Goal: Information Seeking & Learning: Learn about a topic

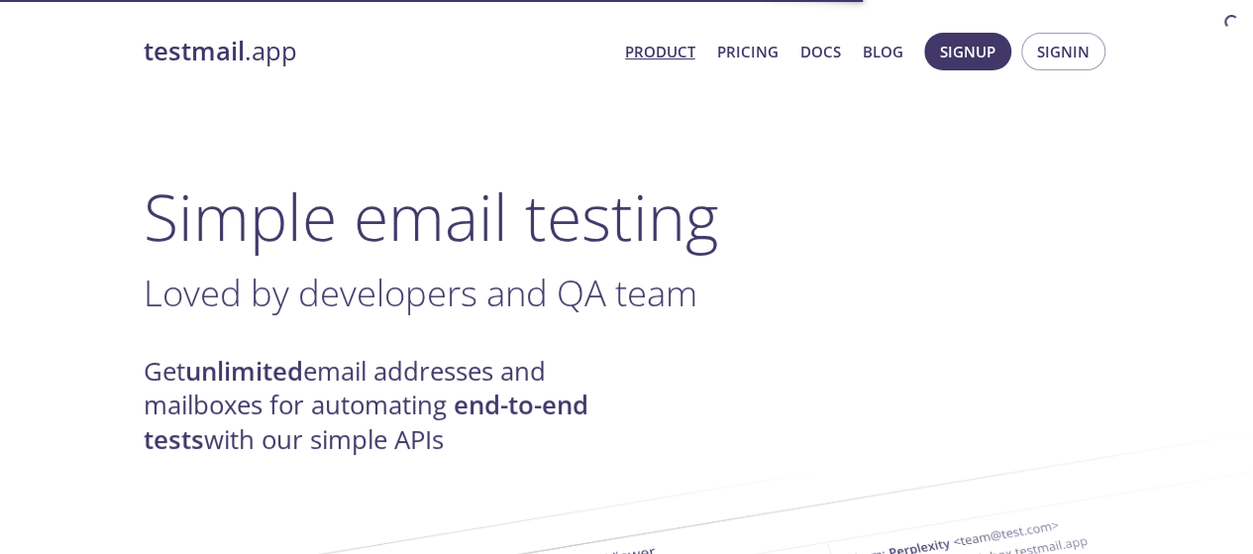
click at [242, 60] on strong "testmail" at bounding box center [194, 51] width 101 height 35
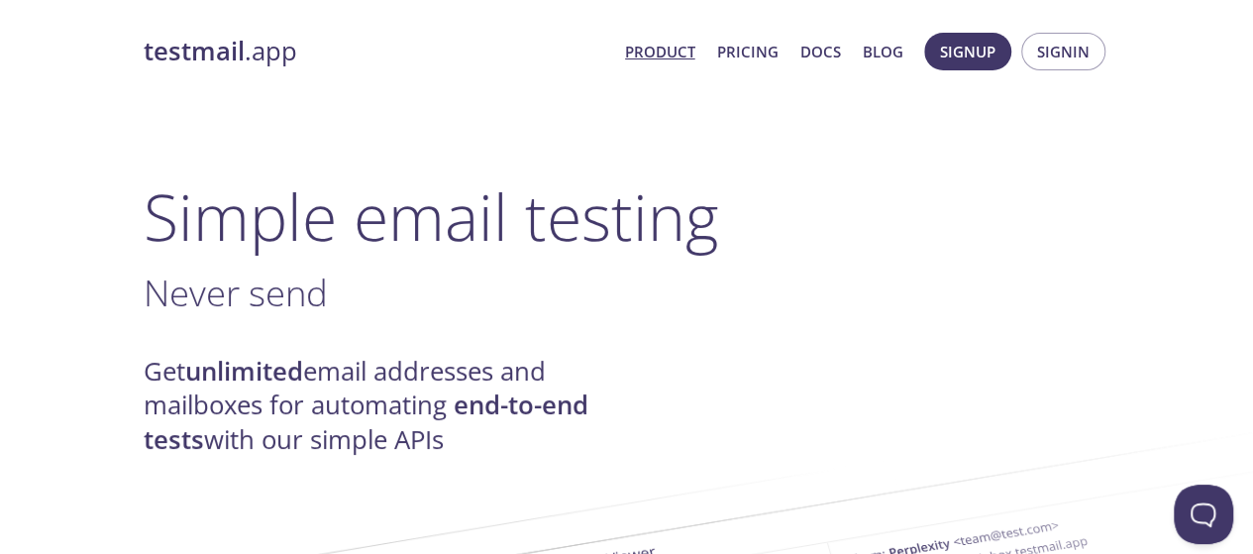
click at [257, 380] on strong "unlimited" at bounding box center [244, 371] width 118 height 35
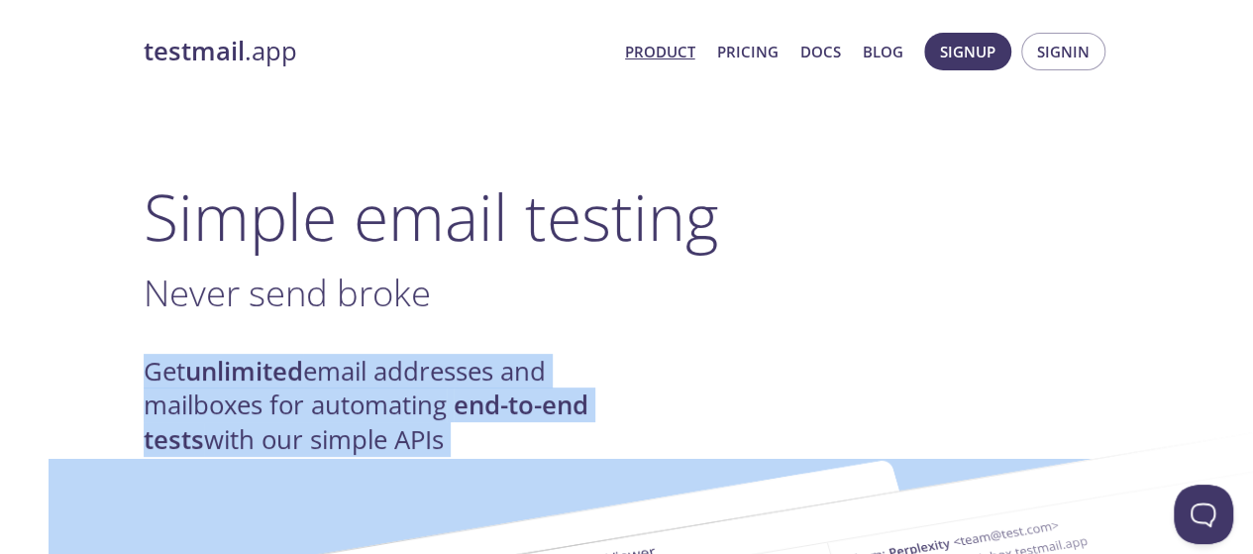
click at [257, 380] on strong "unlimited" at bounding box center [244, 371] width 118 height 35
copy h4 "Get unlimited email addresses and mailboxes for automating end-to-end tests wit…"
click at [257, 380] on strong "unlimited" at bounding box center [244, 371] width 118 height 35
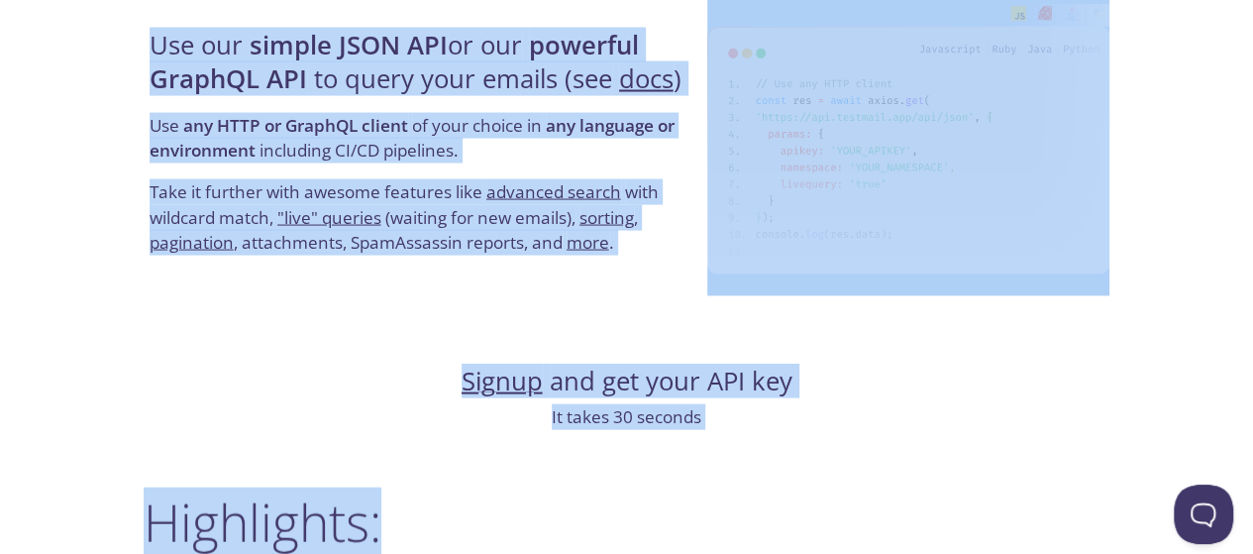
scroll to position [1941, 0]
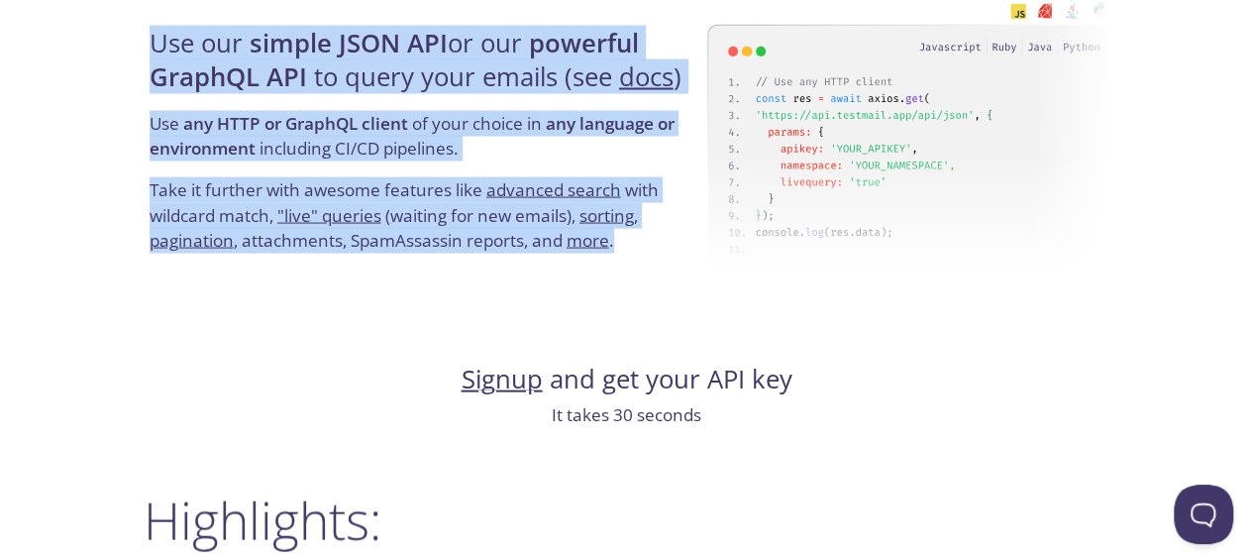
copy div "How it works: We receive , parse , spam-test , and index your emails for easy r…"
drag, startPoint x: 121, startPoint y: 170, endPoint x: 664, endPoint y: 244, distance: 547.6
click at [664, 244] on div "testmail .app Product Pricing Docs Blog Signup Signin Simple email testing Love…" at bounding box center [627, 407] width 1014 height 4657
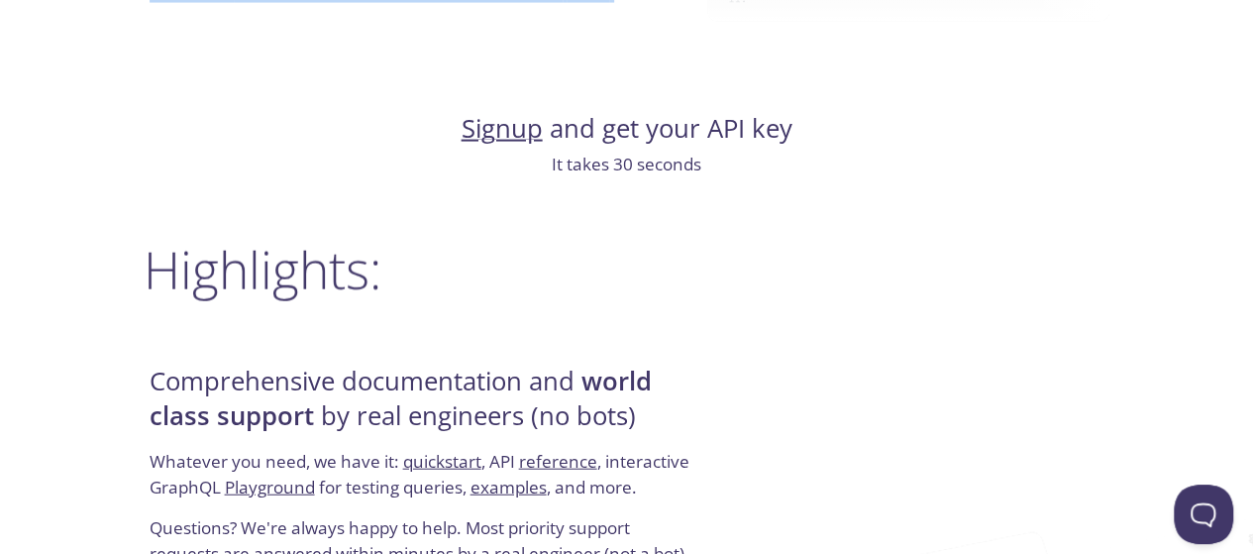
scroll to position [2337, 0]
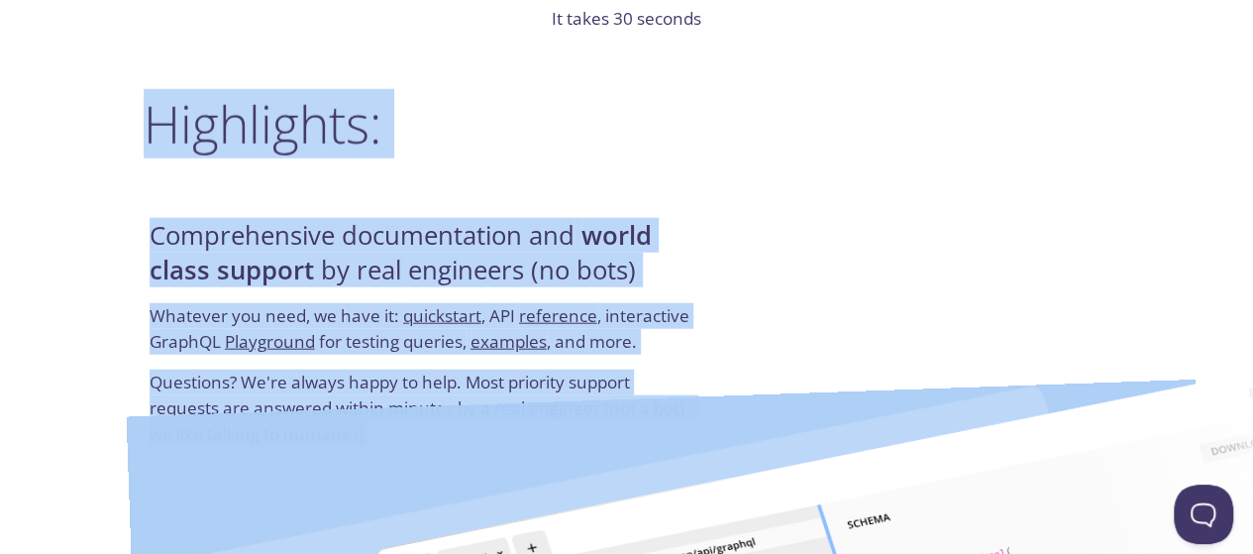
drag, startPoint x: 141, startPoint y: 117, endPoint x: 372, endPoint y: 394, distance: 361.4
click at [372, 394] on div "testmail .app Product Pricing Docs Blog Signup Signin Simple email testing Love…" at bounding box center [627, 11] width 1014 height 4657
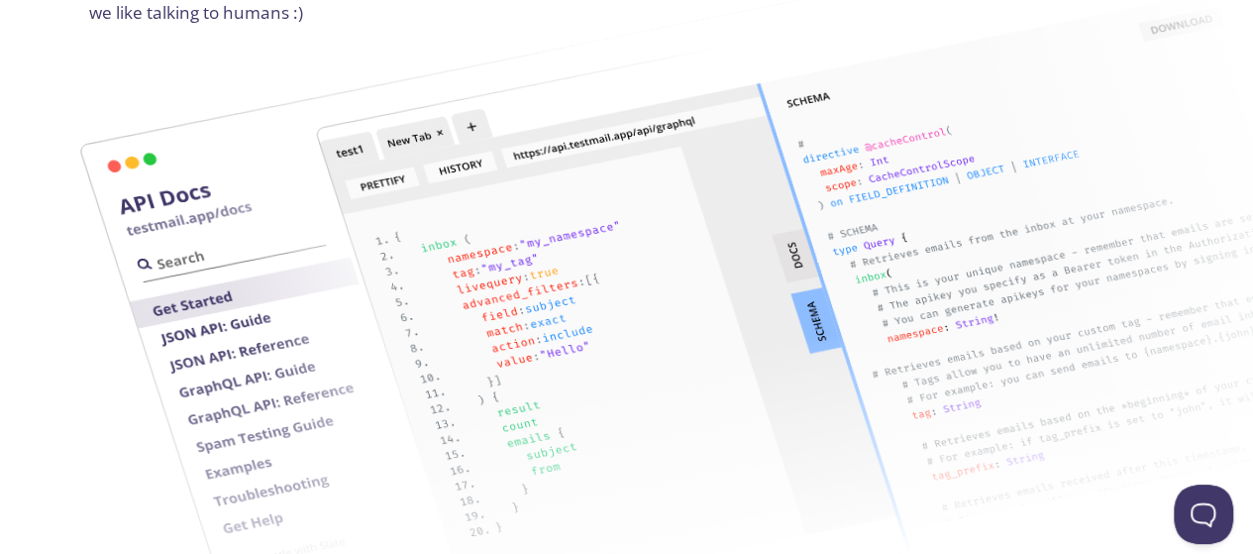
scroll to position [2732, 60]
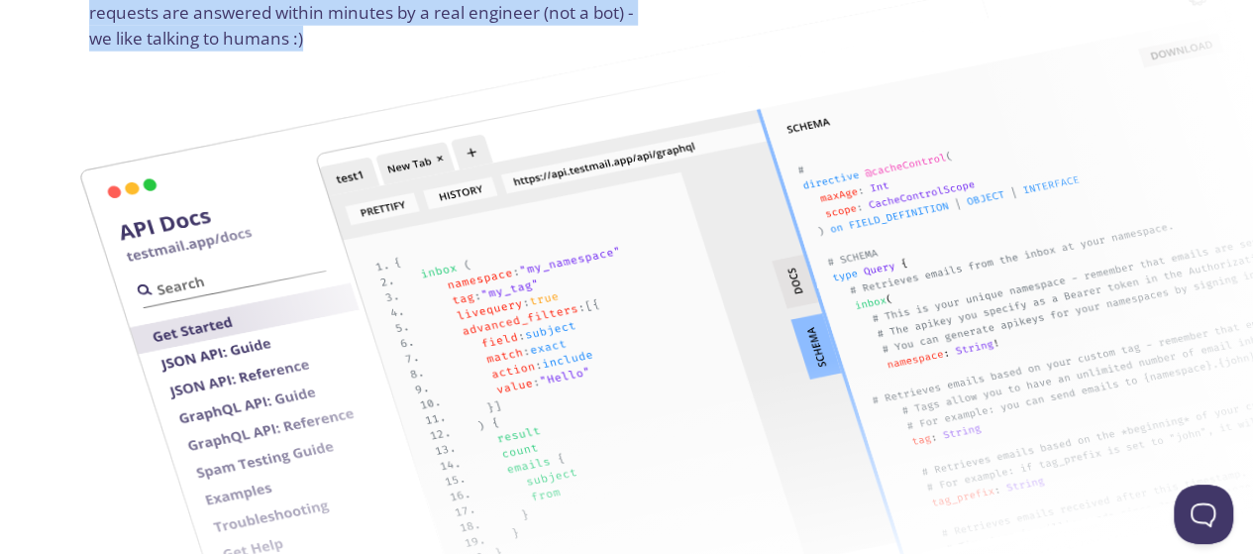
copy div "Highlights: Comprehensive documentation and world class support by real enginee…"
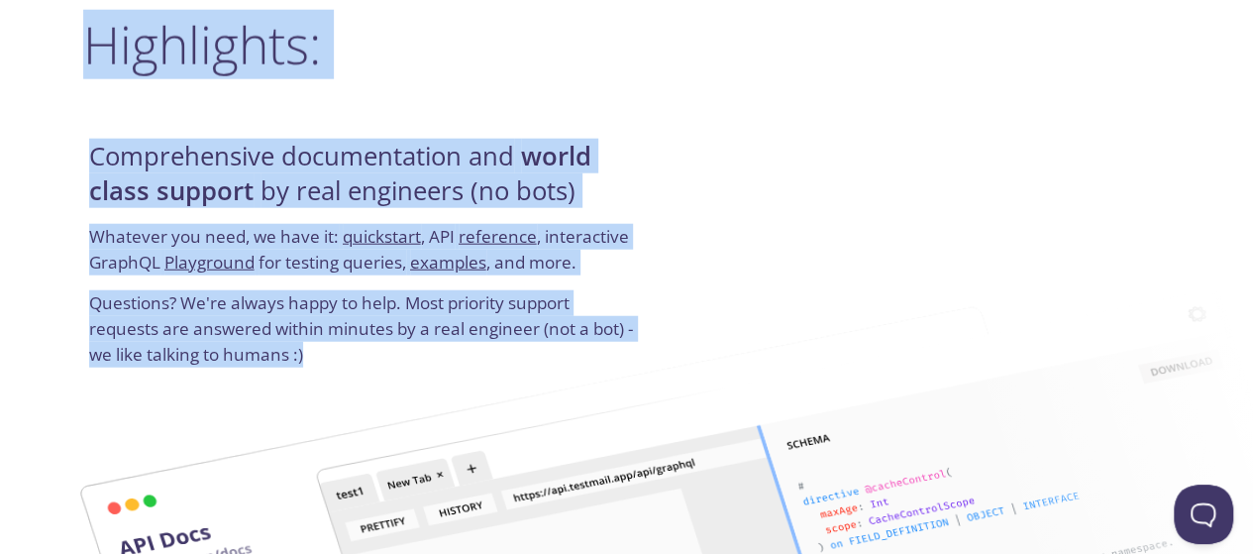
scroll to position [2376, 60]
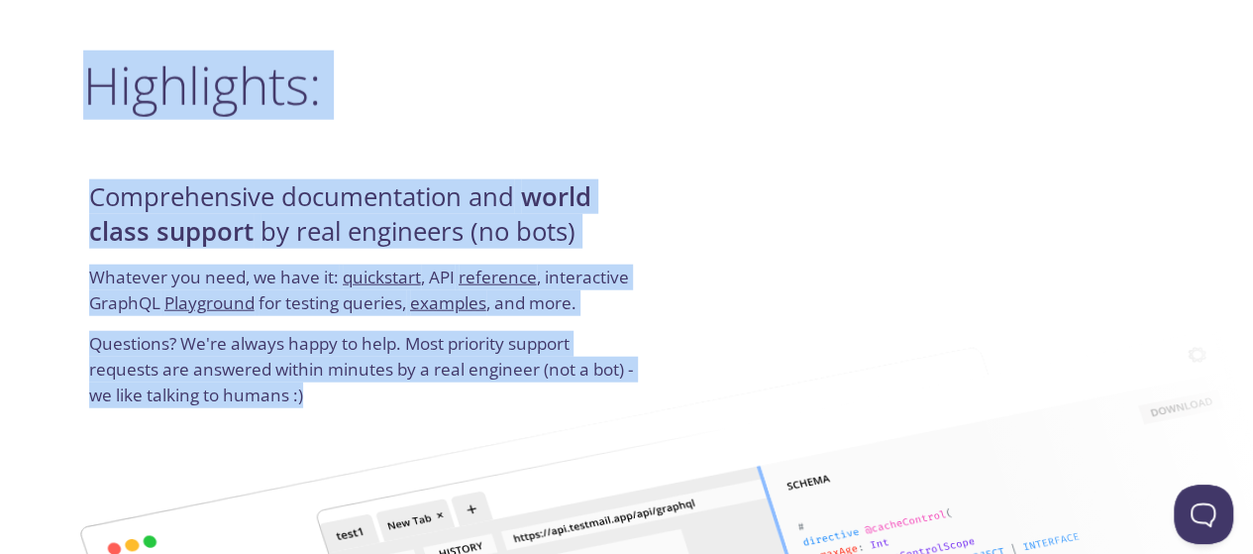
click at [638, 294] on p "Whatever you need, we have it: quickstart , API reference , interactive GraphQL…" at bounding box center [365, 297] width 552 height 66
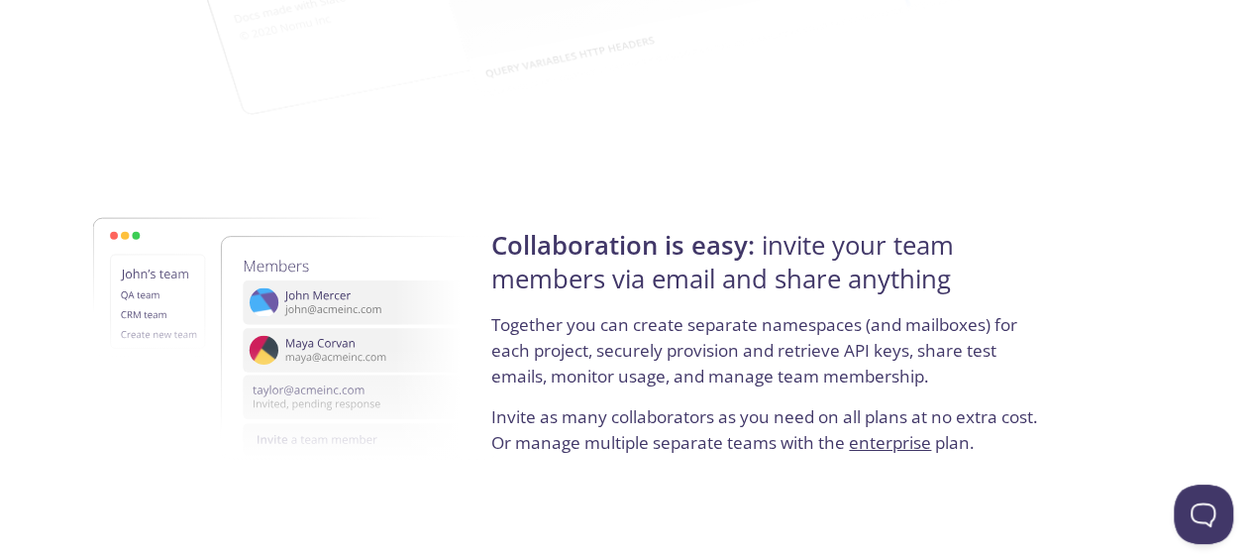
scroll to position [3327, 60]
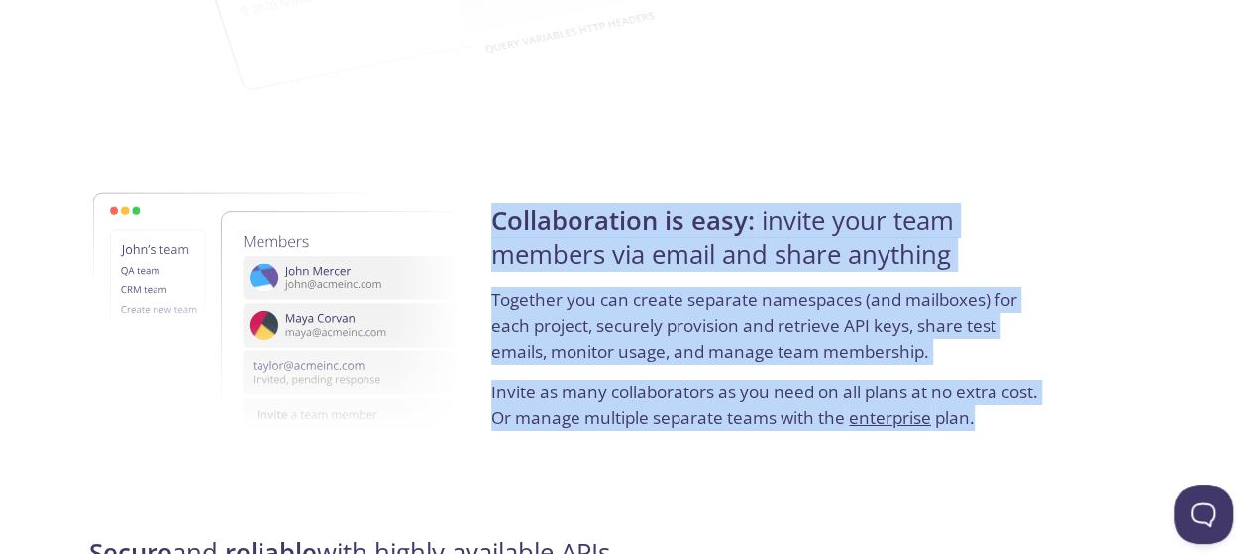
drag, startPoint x: 495, startPoint y: 217, endPoint x: 976, endPoint y: 424, distance: 523.9
click at [976, 424] on div "Collaboration is easy: invite your team members via email and share anything To…" at bounding box center [767, 316] width 564 height 319
copy div "Collaboration is easy: invite your team members via email and share anything To…"
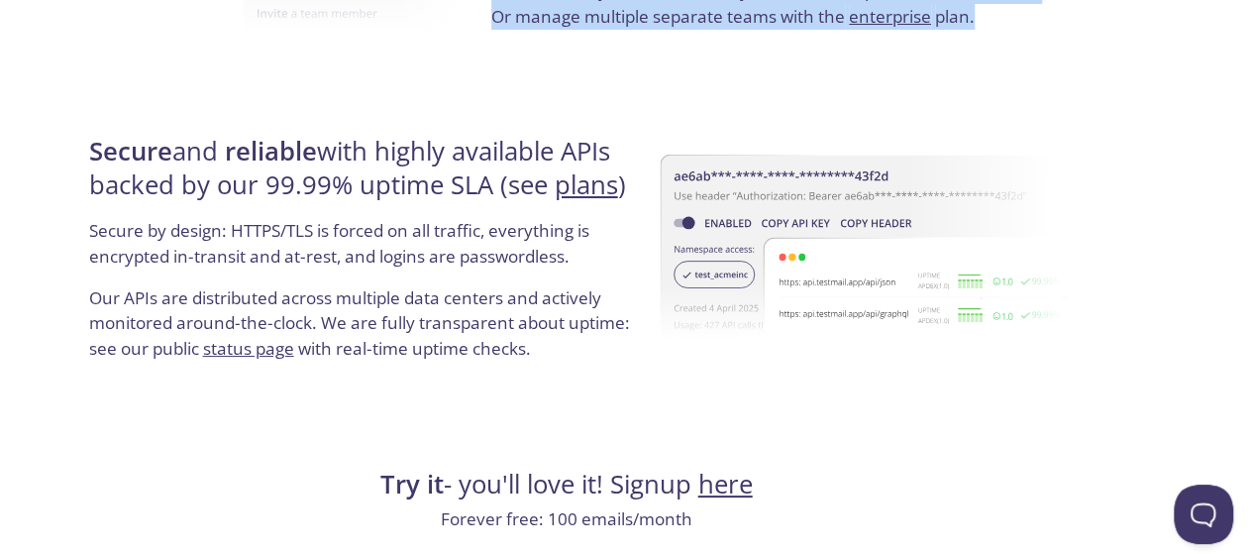
scroll to position [3723, 60]
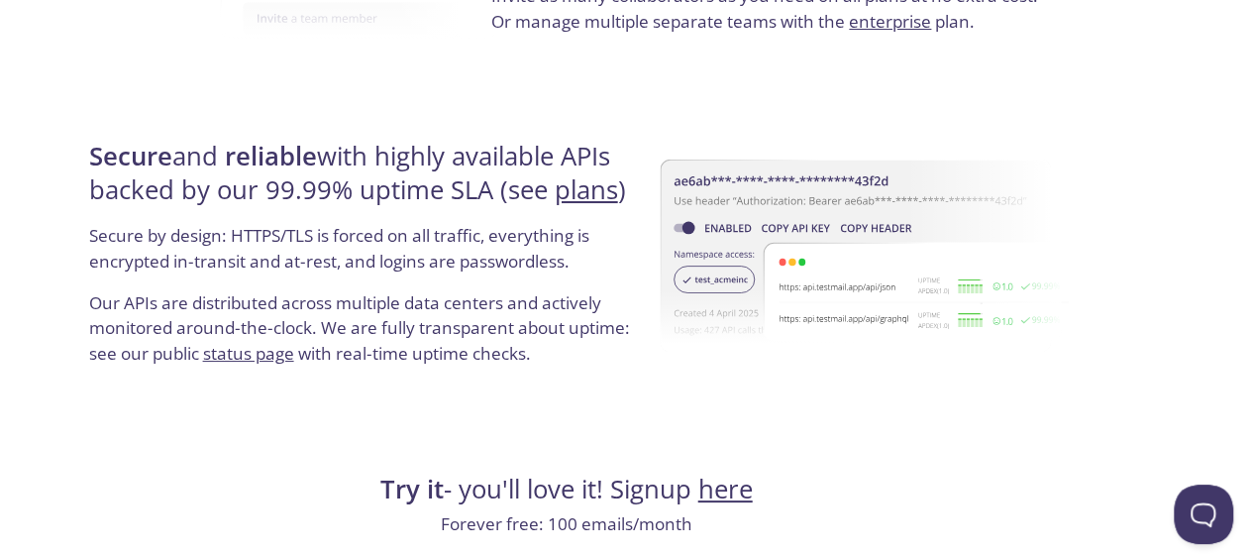
click at [113, 149] on strong "Secure" at bounding box center [130, 156] width 83 height 35
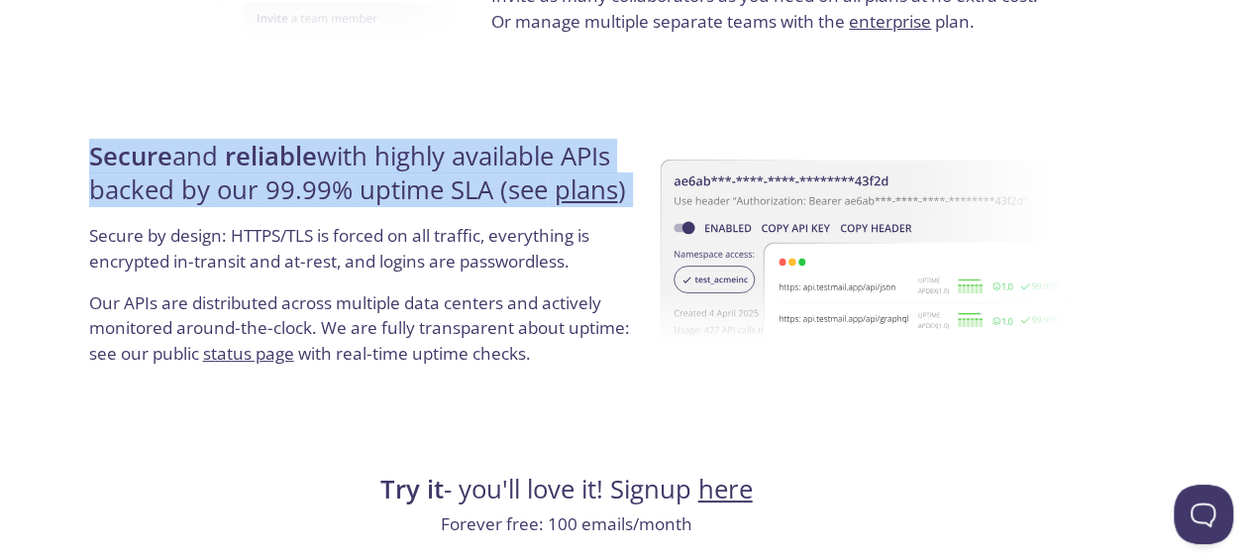
click at [113, 149] on strong "Secure" at bounding box center [130, 156] width 83 height 35
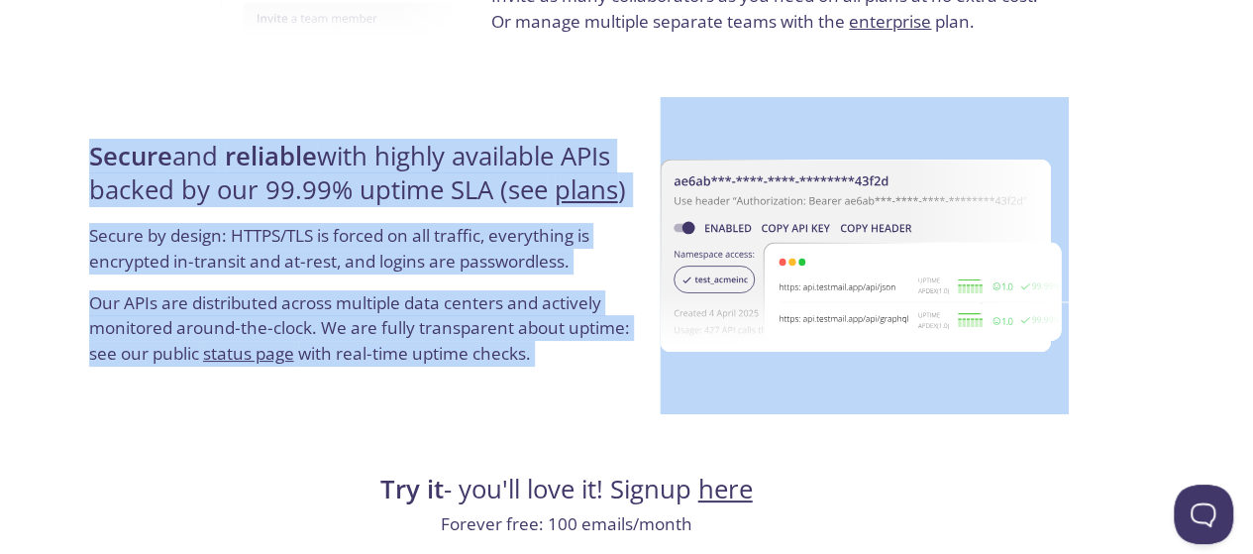
copy div "Secure and reliable with highly available APIs backed by our 99.99% uptime SLA …"
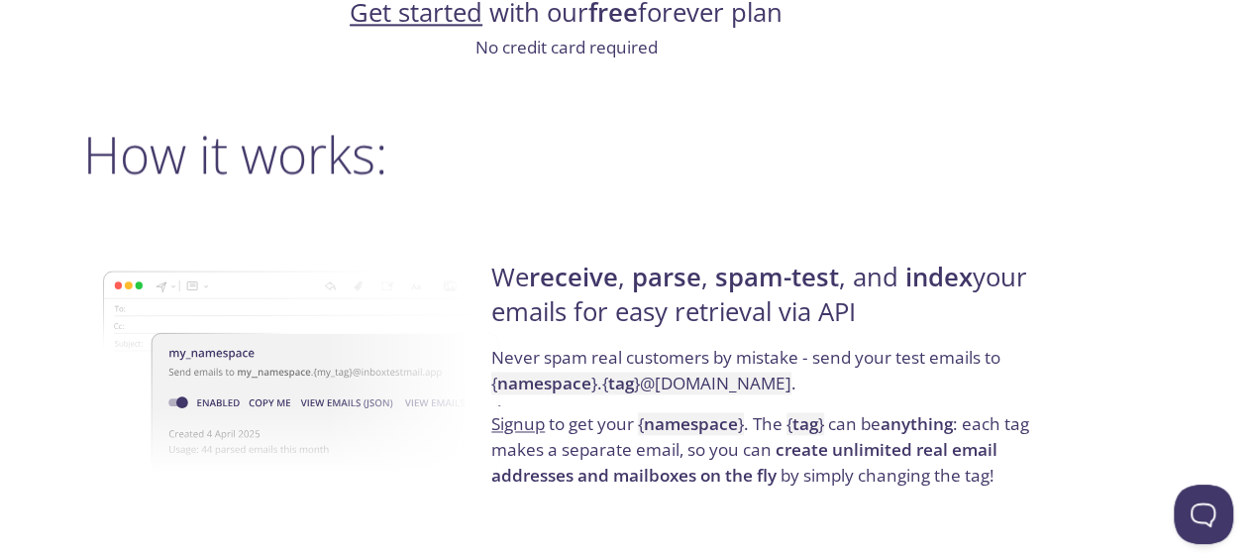
scroll to position [1352, 60]
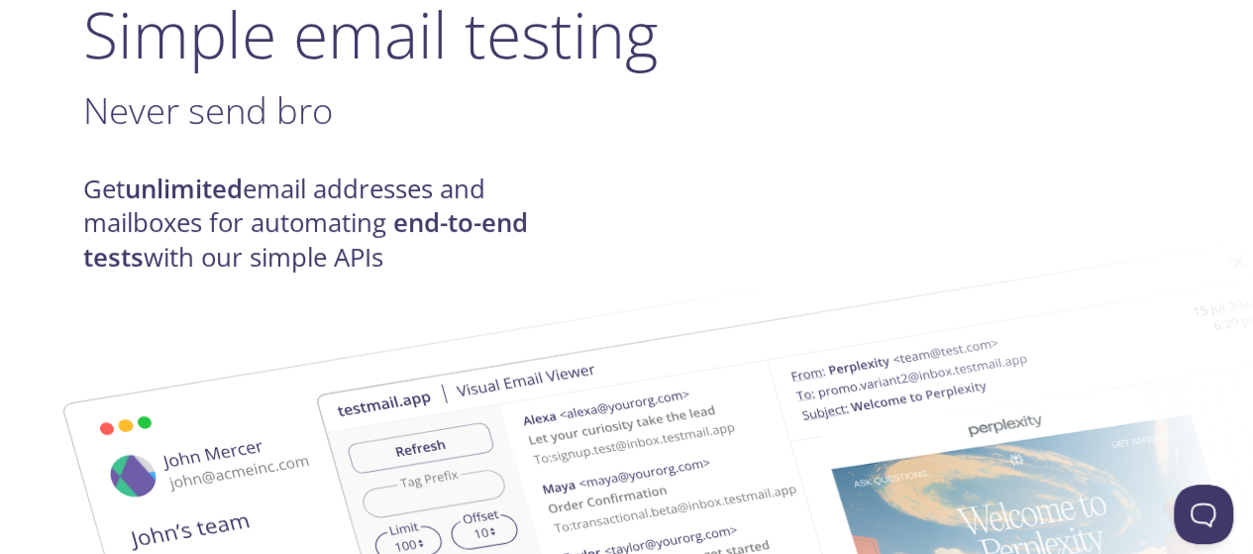
scroll to position [188, 60]
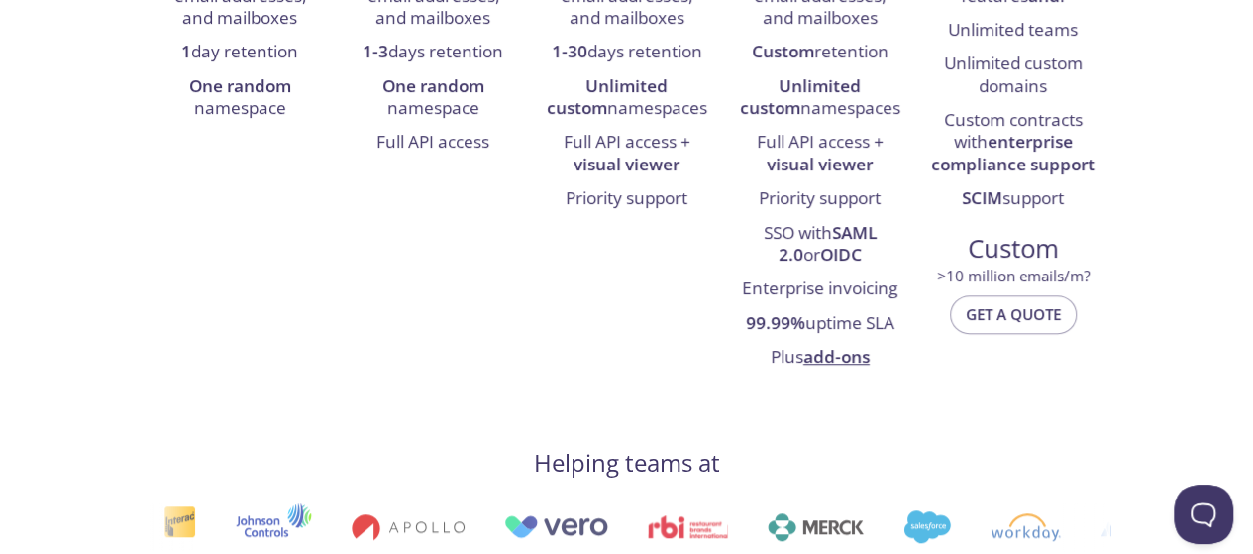
scroll to position [547, 0]
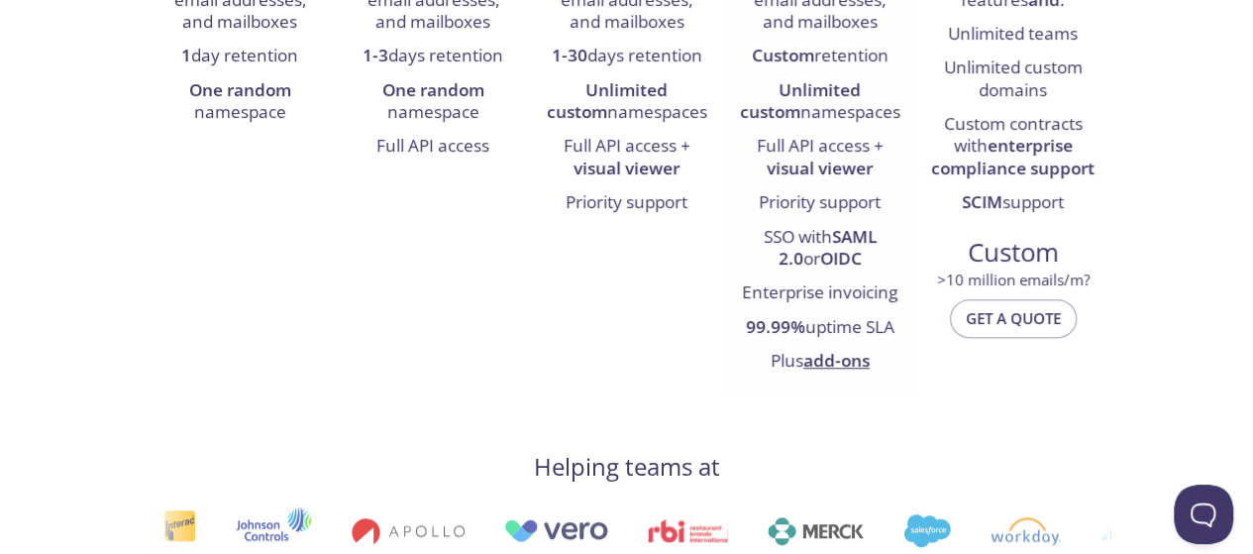
drag, startPoint x: 838, startPoint y: 359, endPoint x: 815, endPoint y: 361, distance: 22.9
click at [815, 361] on link "add-ons" at bounding box center [836, 360] width 66 height 23
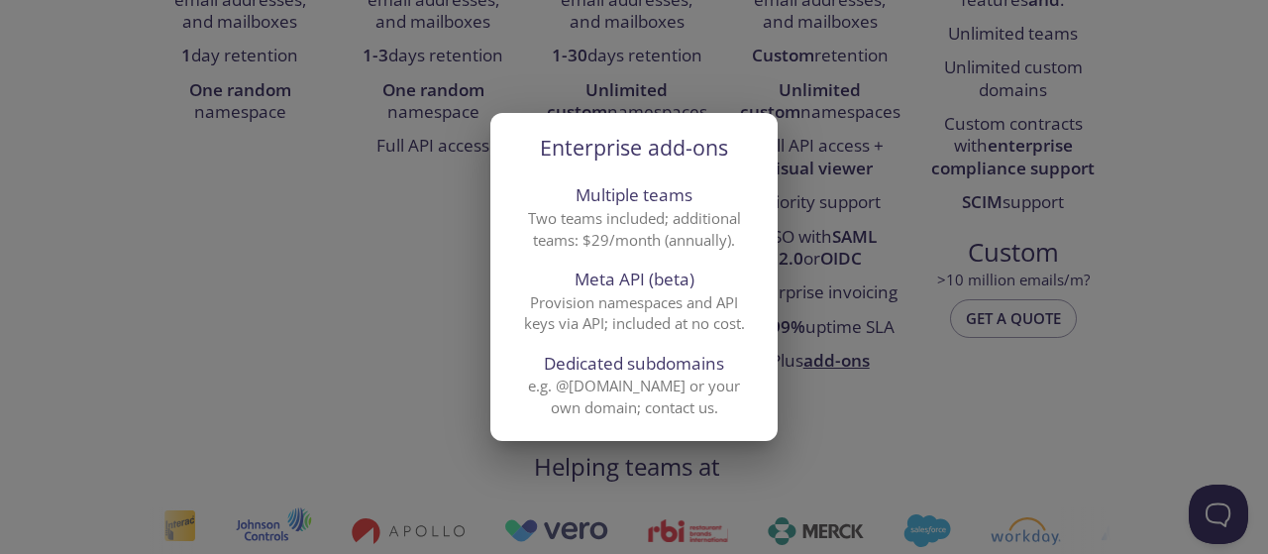
click at [901, 449] on div "Enterprise add-ons Multiple teams Two teams included; additional teams: $29/mon…" at bounding box center [634, 277] width 1268 height 554
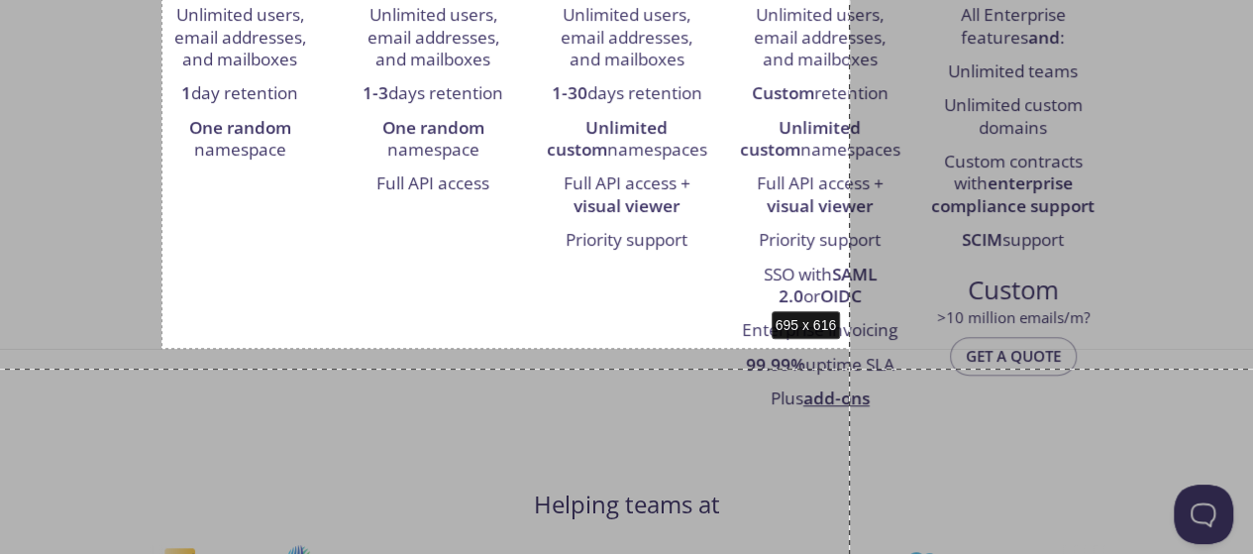
scroll to position [488, 0]
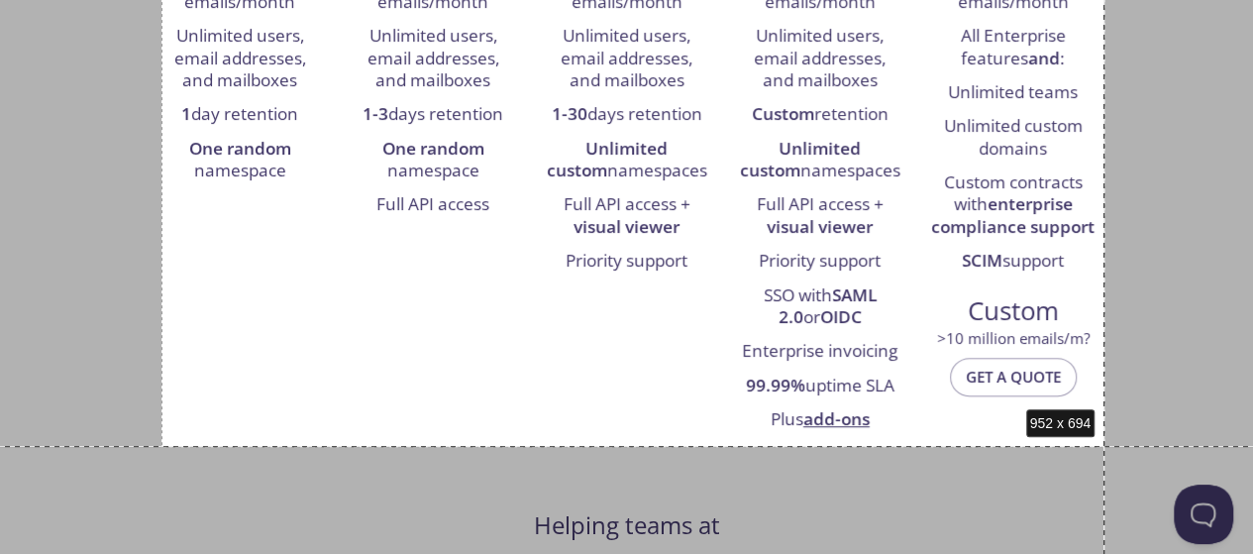
drag, startPoint x: 161, startPoint y: 208, endPoint x: 1104, endPoint y: 445, distance: 972.1
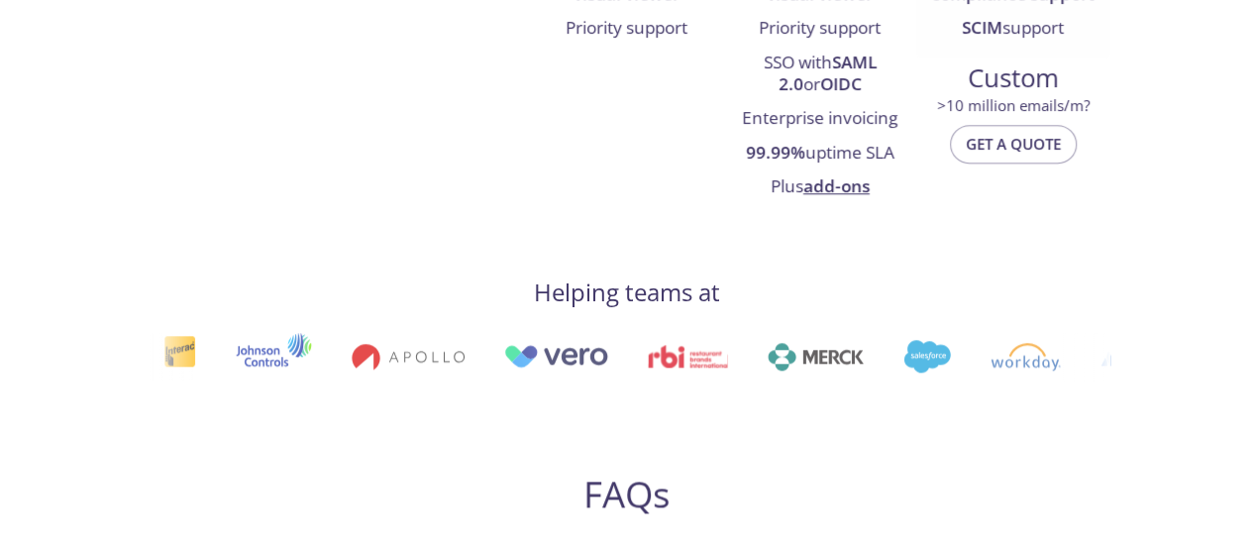
scroll to position [40, 0]
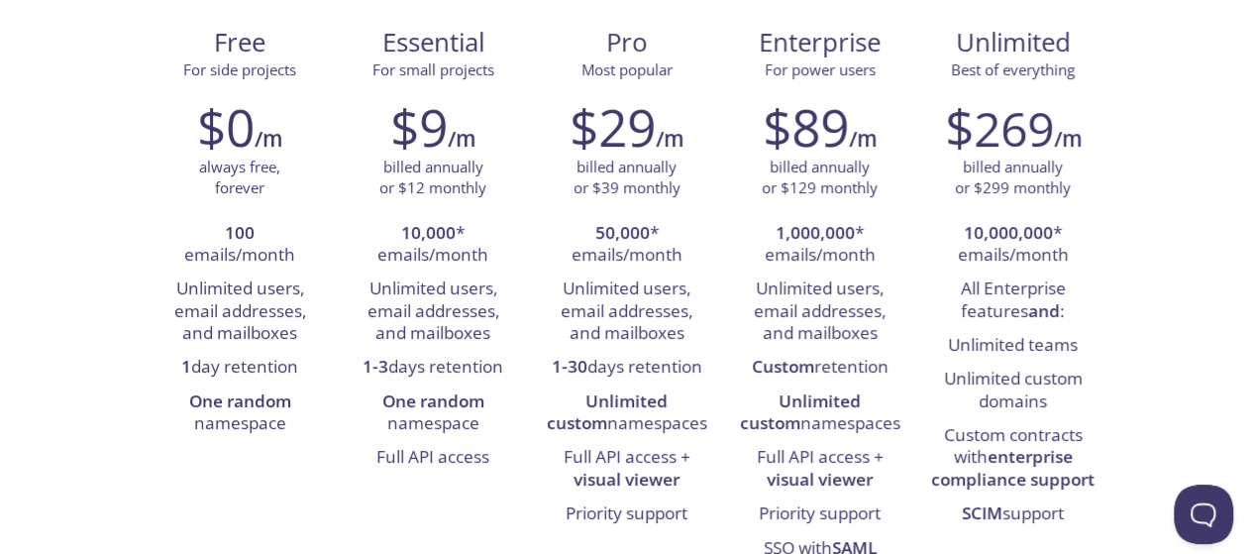
scroll to position [238, 0]
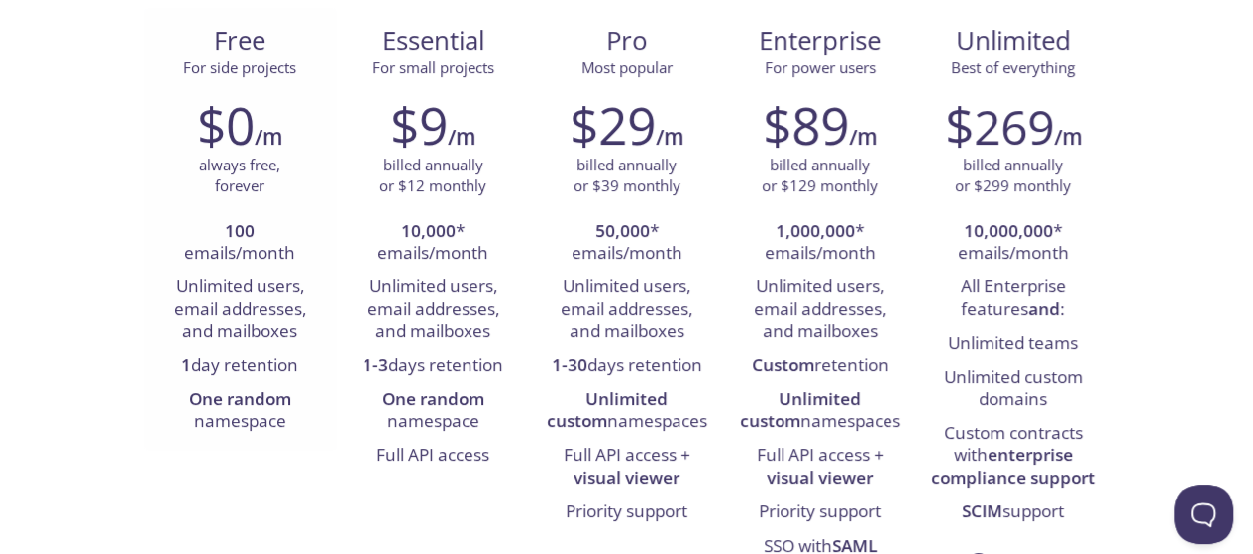
click at [274, 285] on li "Unlimited users, email addresses, and mailboxes" at bounding box center [239, 309] width 163 height 78
copy li "users"
click at [274, 285] on li "Unlimited users, email addresses, and mailboxes" at bounding box center [239, 309] width 163 height 78
click at [479, 176] on p "billed annually or $12 monthly" at bounding box center [432, 175] width 107 height 43
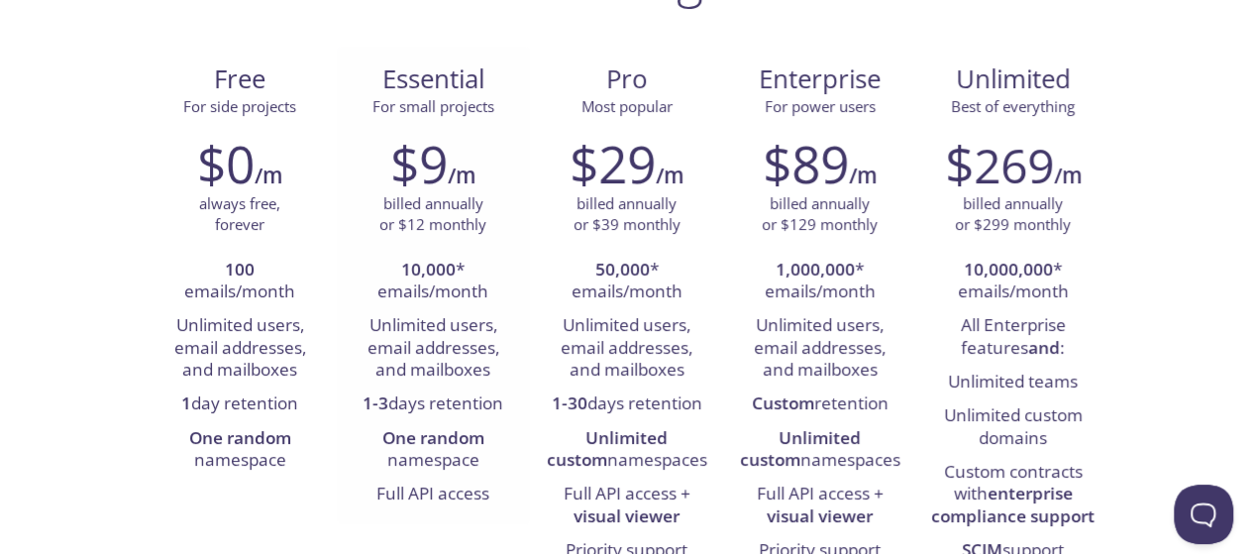
scroll to position [198, 0]
click at [444, 105] on span "For small projects" at bounding box center [433, 107] width 122 height 20
copy span "For small projects"
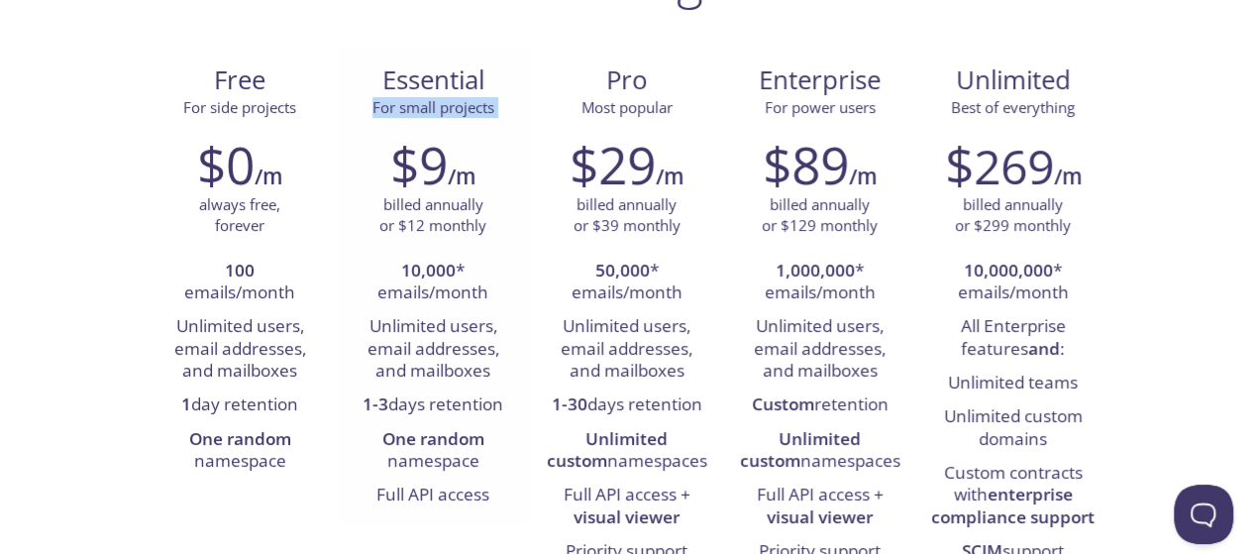
click at [444, 105] on span "For small projects" at bounding box center [433, 107] width 122 height 20
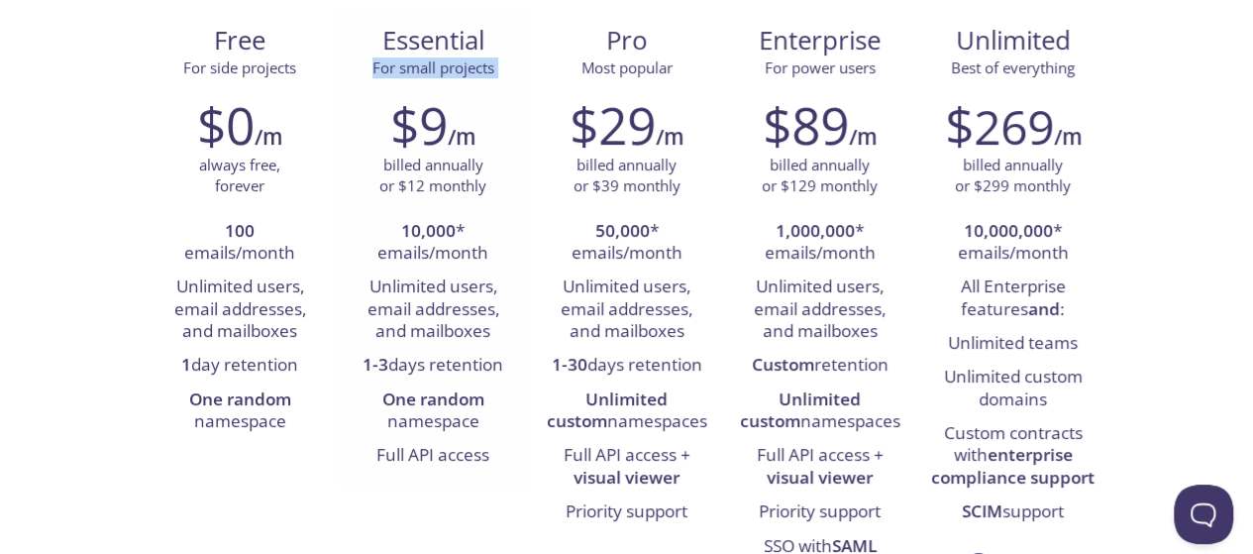
scroll to position [277, 0]
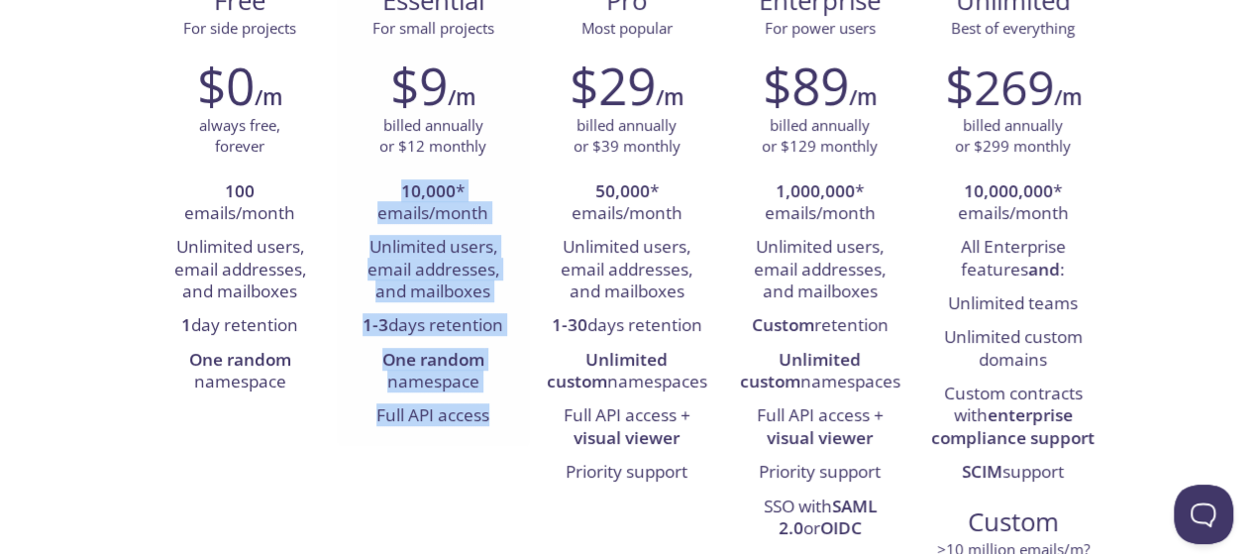
copy ul "10,000 * emails/month Unlimited users, email addresses, and mailboxes 1-3 days …"
drag, startPoint x: 394, startPoint y: 272, endPoint x: 497, endPoint y: 419, distance: 179.1
click at [497, 419] on ul "10,000 * emails/month Unlimited users, email addresses, and mailboxes 1-3 days …" at bounding box center [433, 304] width 163 height 258
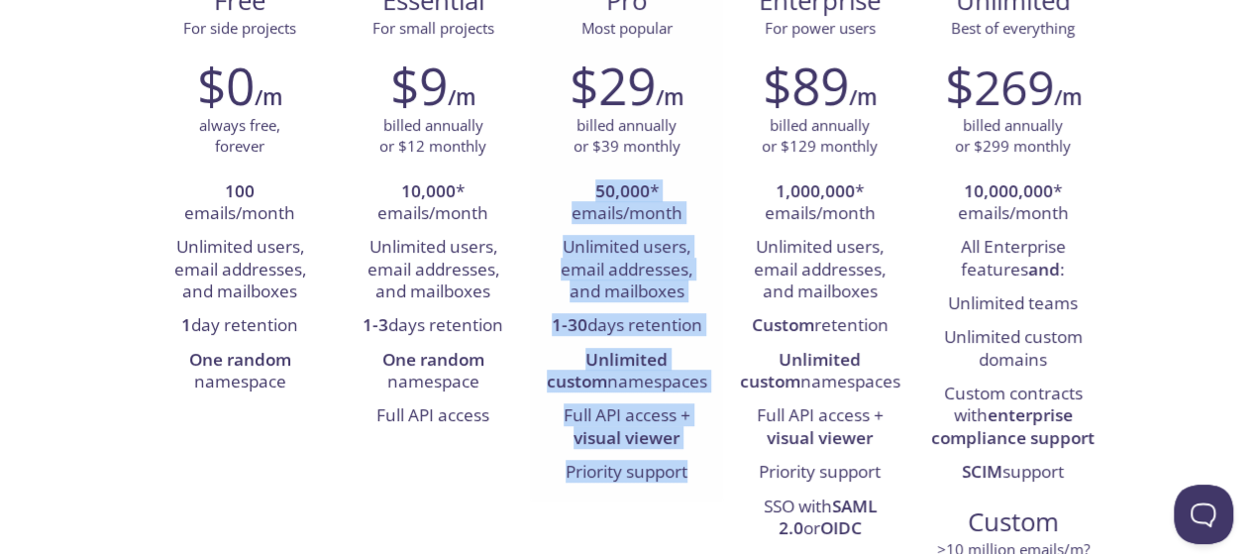
drag, startPoint x: 590, startPoint y: 181, endPoint x: 695, endPoint y: 458, distance: 295.6
click at [695, 458] on ul "50,000 * emails/month Unlimited users, email addresses, and mailboxes 1-30 days…" at bounding box center [626, 332] width 163 height 315
copy ul "50,000 * emails/month Unlimited users, email addresses, and mailboxes 1-30 days…"
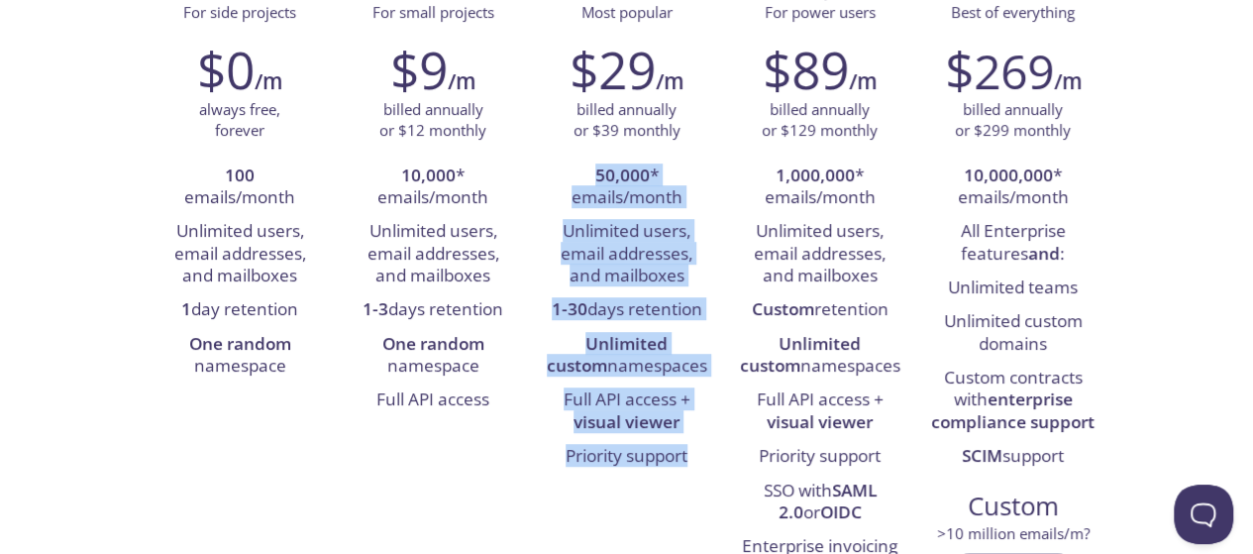
scroll to position [198, 0]
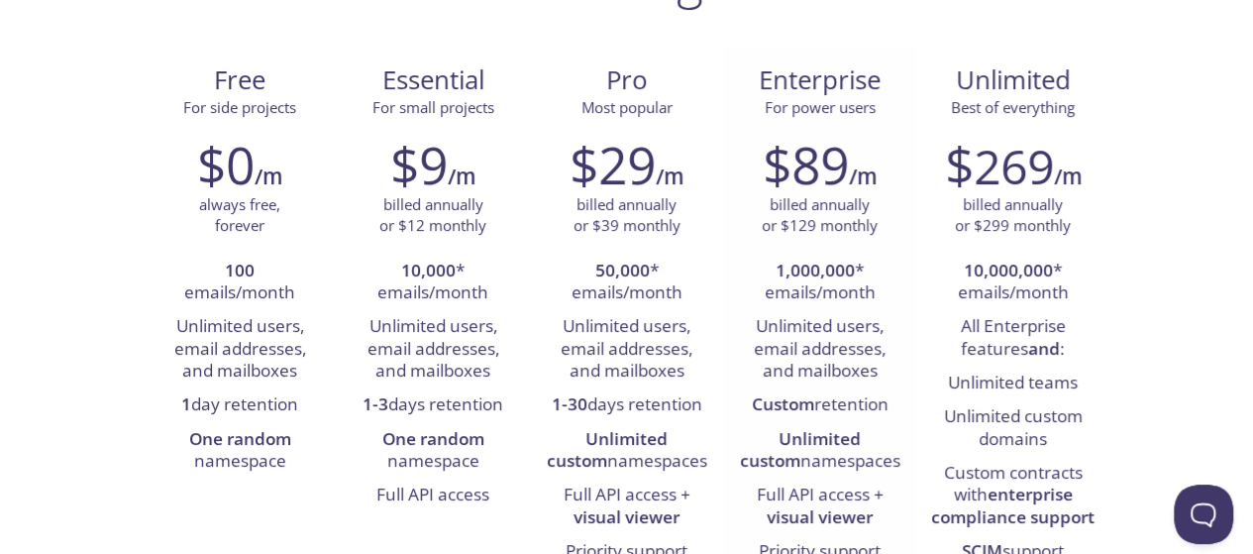
click at [814, 110] on span "For power users" at bounding box center [820, 107] width 111 height 20
copy span "For power users"
click at [814, 110] on span "For power users" at bounding box center [820, 107] width 111 height 20
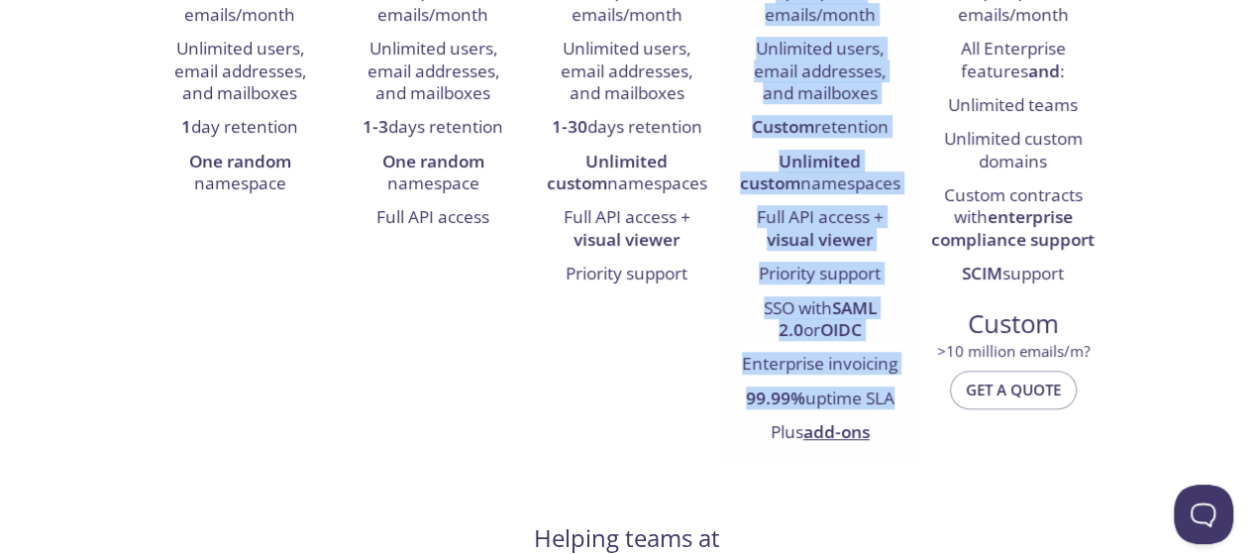
scroll to position [515, 0]
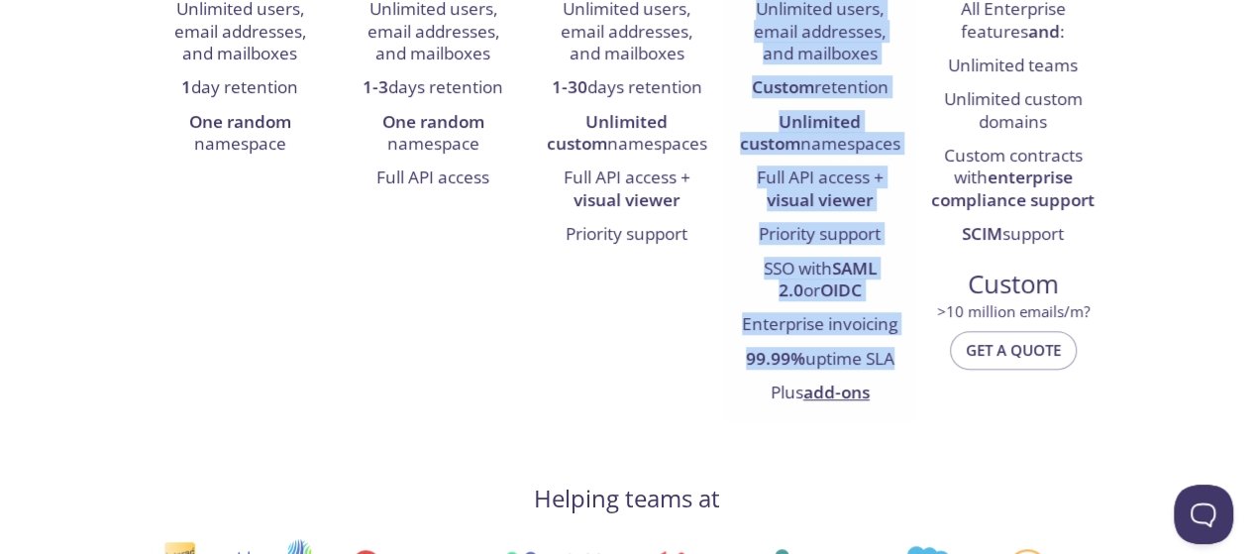
drag, startPoint x: 759, startPoint y: 266, endPoint x: 907, endPoint y: 361, distance: 176.4
click at [907, 361] on div "$89 /m billed annually or $129 monthly 1,000,000 * emails/month Unlimited users…" at bounding box center [819, 114] width 193 height 618
copy ul "1,000,000 * emails/month Unlimited users, email addresses, and mailboxes Custom…"
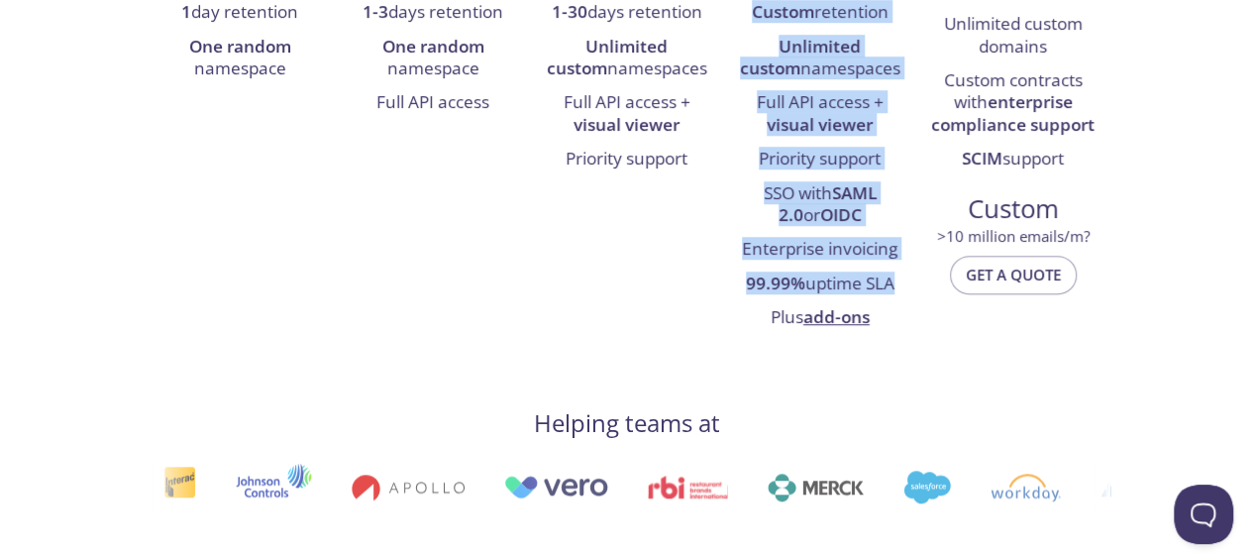
scroll to position [594, 0]
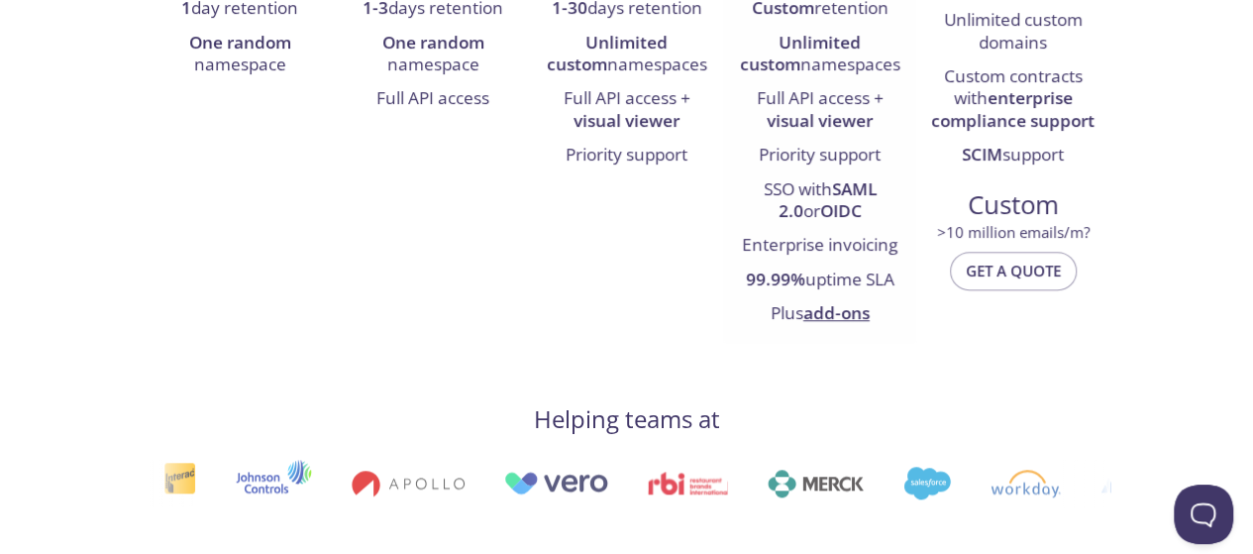
click at [832, 313] on link "add-ons" at bounding box center [836, 312] width 66 height 23
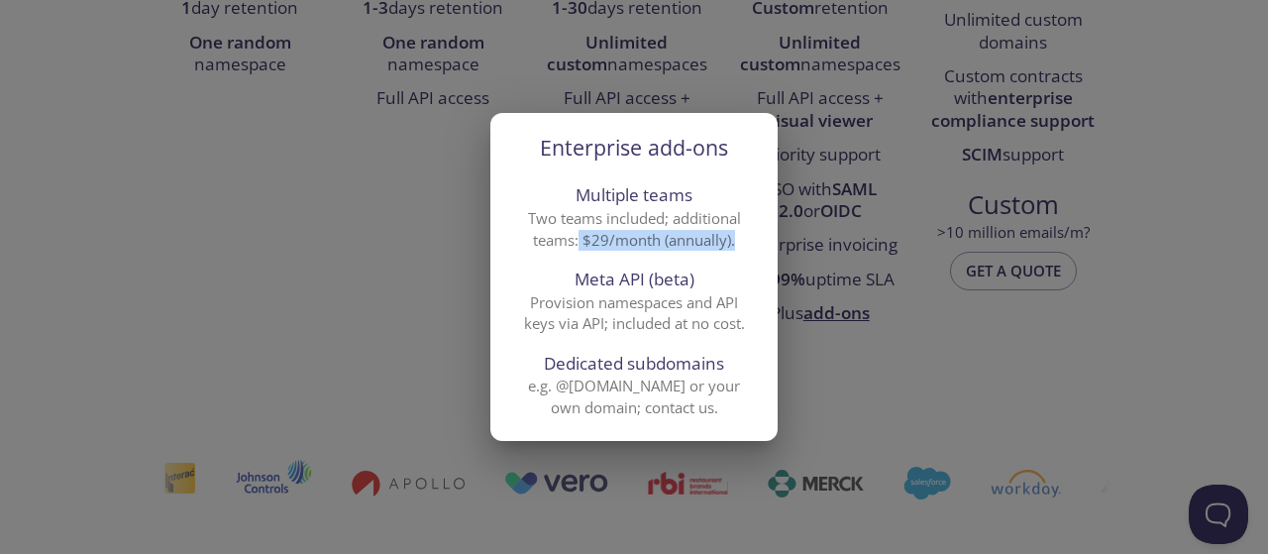
drag, startPoint x: 579, startPoint y: 240, endPoint x: 768, endPoint y: 251, distance: 188.5
click at [768, 251] on li "Multiple teams Two teams included; additional teams: $29/month (annually)." at bounding box center [633, 216] width 287 height 84
copy p "$29/month (annually)."
click at [671, 277] on span "Meta API (beta)" at bounding box center [634, 279] width 240 height 26
copy span "beta"
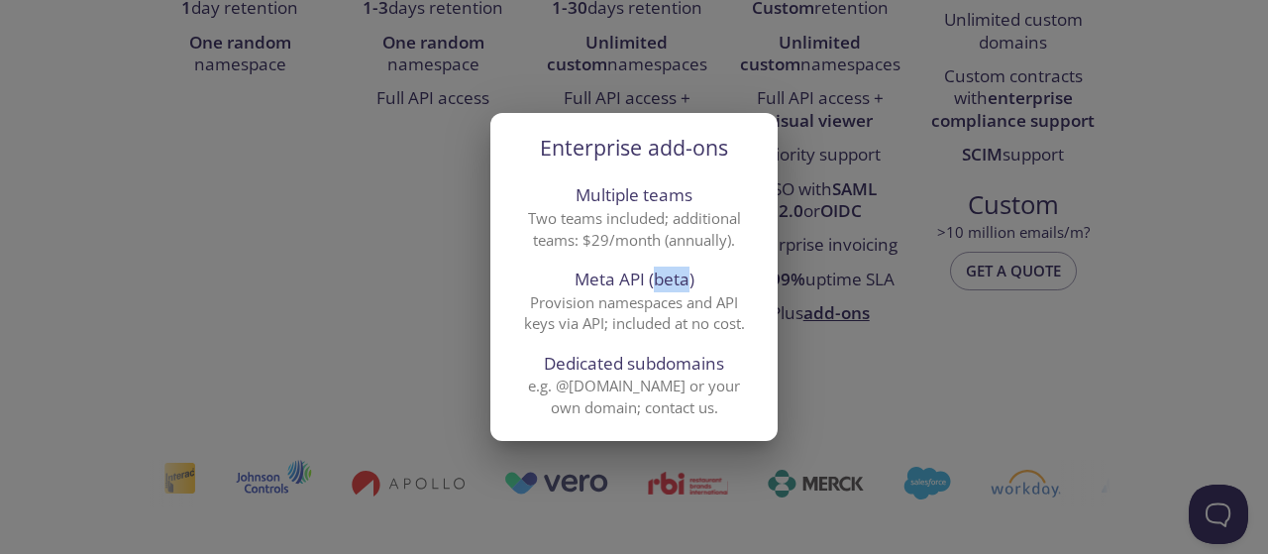
click at [671, 277] on span "Meta API (beta)" at bounding box center [634, 279] width 240 height 26
click at [1035, 278] on div "Enterprise add-ons Multiple teams Two teams included; additional teams: $29/mon…" at bounding box center [634, 277] width 1268 height 554
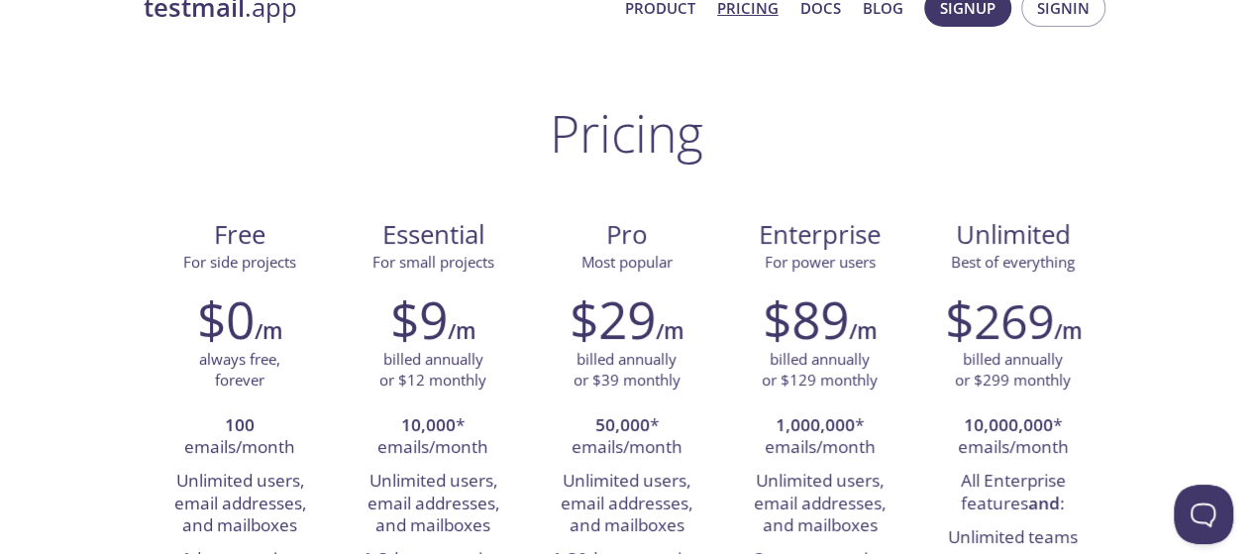
scroll to position [40, 0]
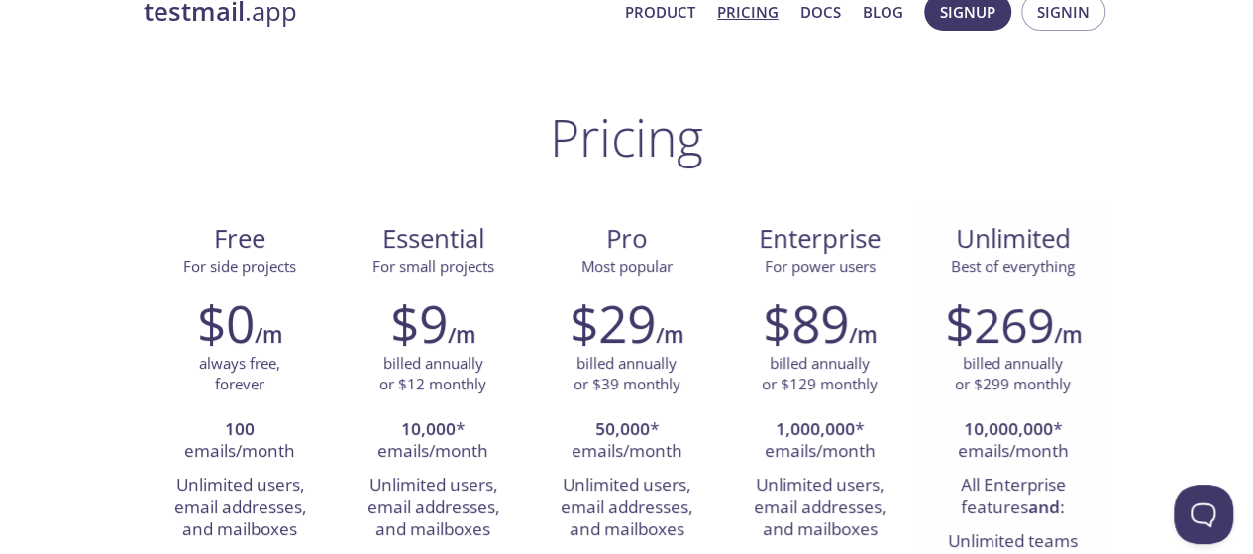
click at [999, 241] on span "Unlimited" at bounding box center [1013, 238] width 115 height 35
copy span "Unlimited"
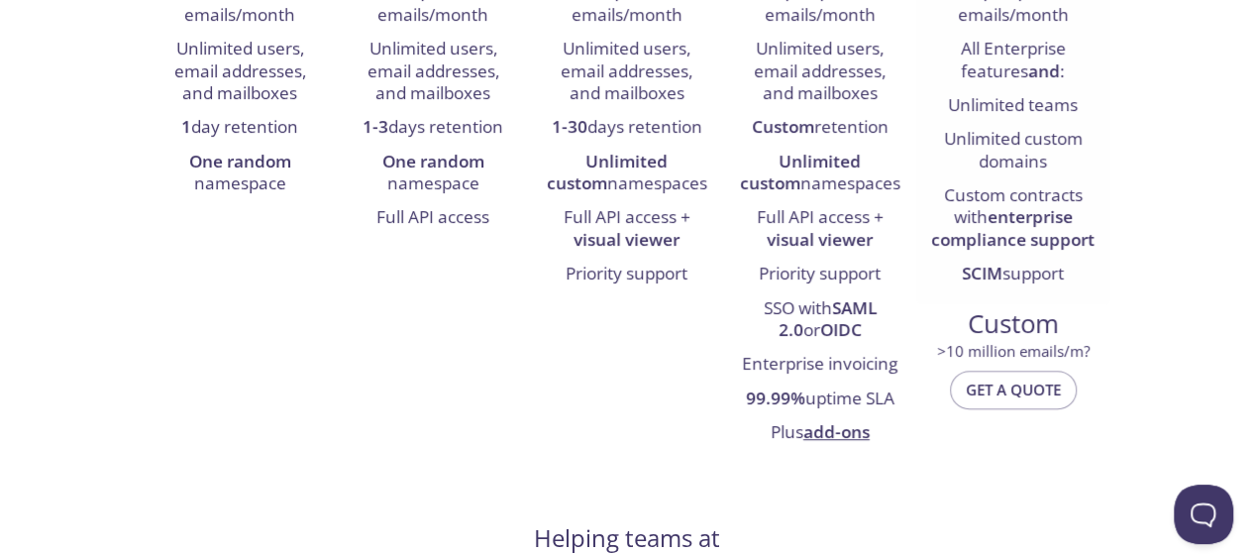
scroll to position [555, 0]
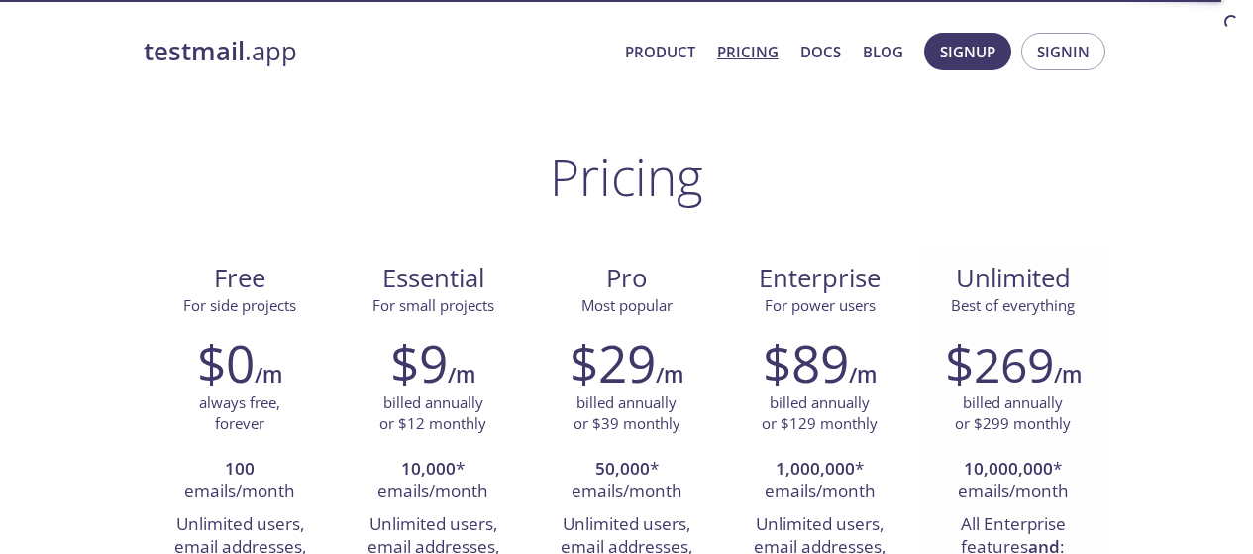
click at [1002, 295] on span "Best of everything" at bounding box center [1013, 305] width 124 height 20
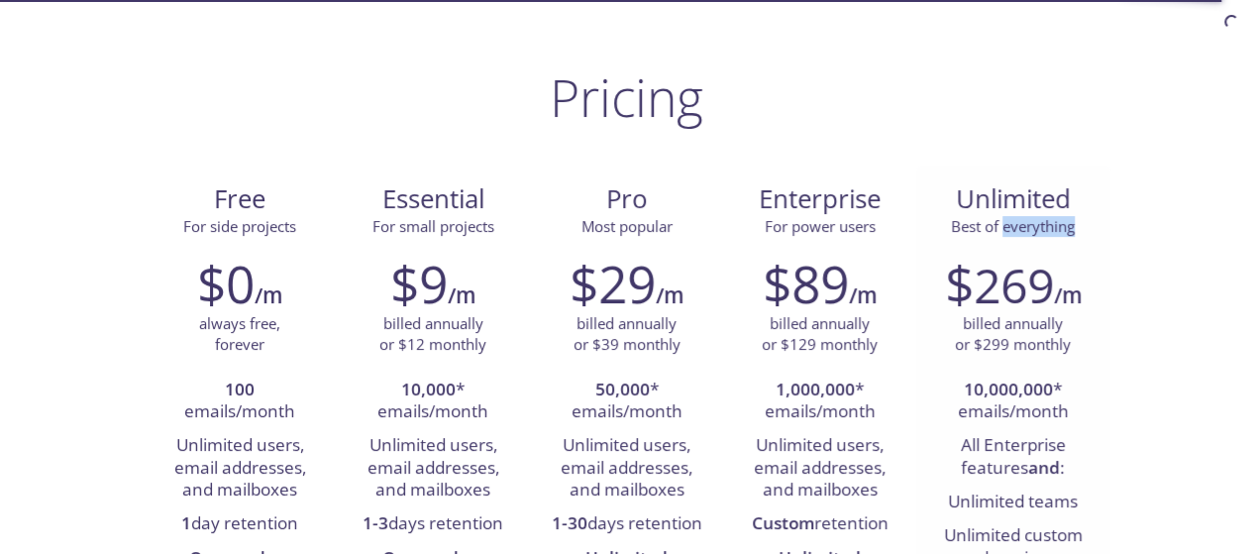
click at [1002, 227] on span "Best of everything" at bounding box center [1013, 226] width 124 height 20
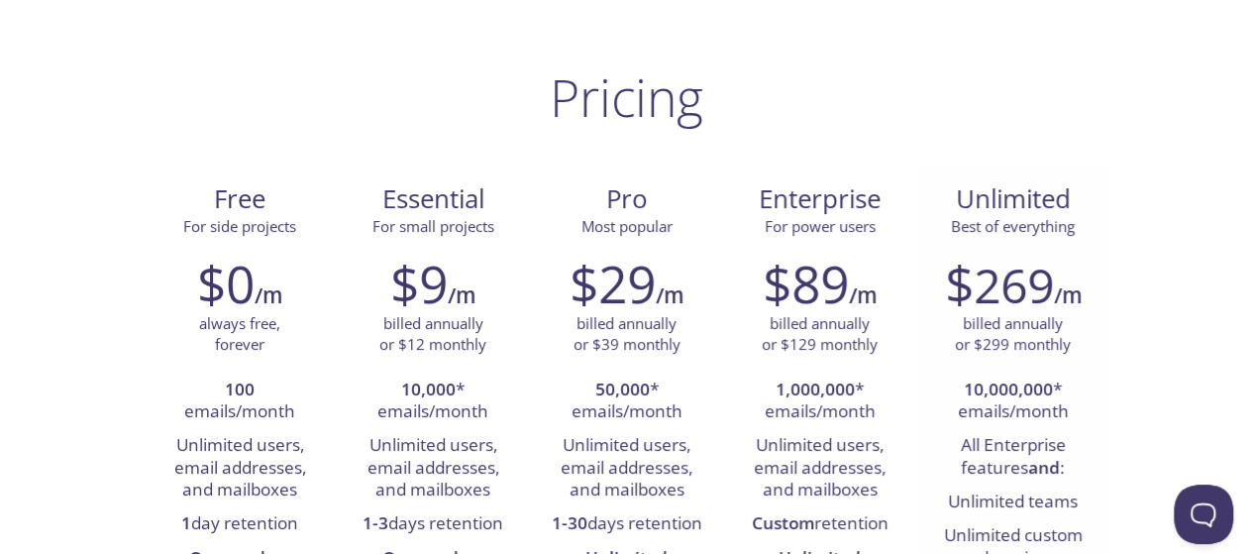
click at [1014, 284] on span "269" at bounding box center [1014, 285] width 80 height 64
copy span "269"
click at [1014, 284] on span "269" at bounding box center [1014, 285] width 80 height 64
click at [997, 347] on p "billed annually or $299 monthly" at bounding box center [1013, 334] width 116 height 43
copy p "299"
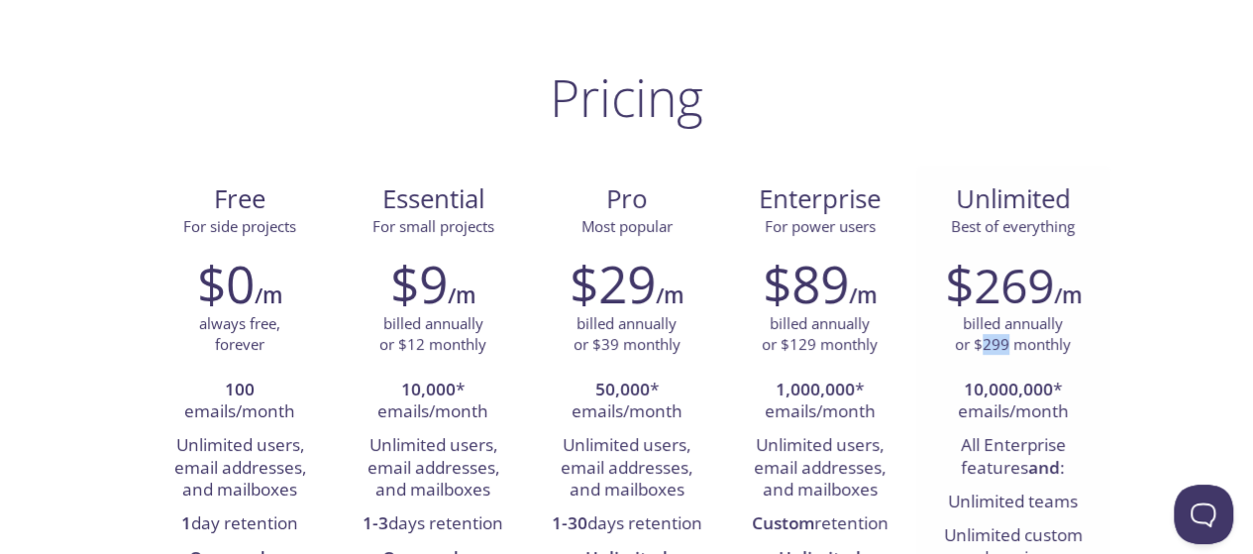
click at [997, 347] on p "billed annually or $299 monthly" at bounding box center [1013, 334] width 116 height 43
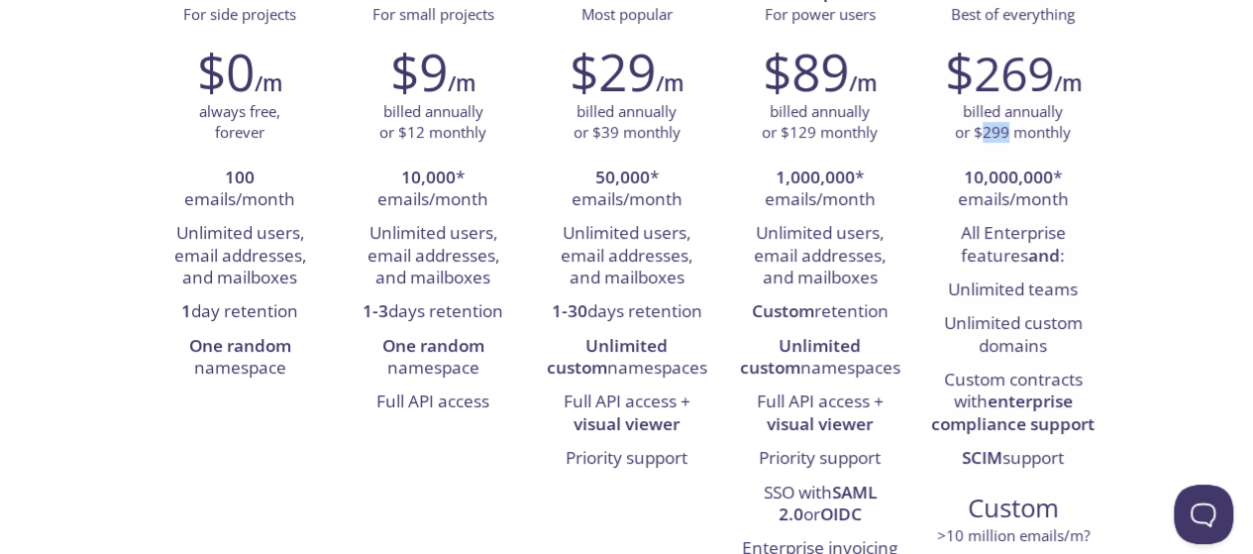
scroll to position [317, 0]
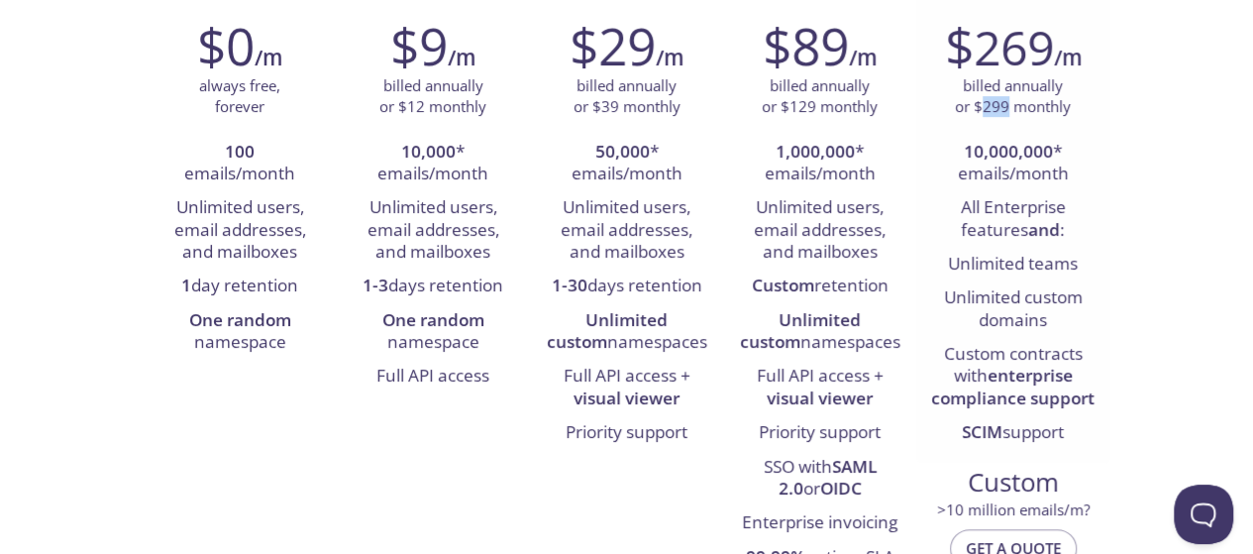
copy ul "10,000,000 * emails/month All Enterprise features and : Unlimited teams Unlimit…"
drag, startPoint x: 960, startPoint y: 389, endPoint x: 1072, endPoint y: 443, distance: 124.0
click at [1072, 443] on ul "10,000,000 * emails/month All Enterprise features and : Unlimited teams Unlimit…" at bounding box center [1012, 293] width 163 height 315
click at [953, 203] on li "All Enterprise features and :" at bounding box center [1012, 219] width 163 height 56
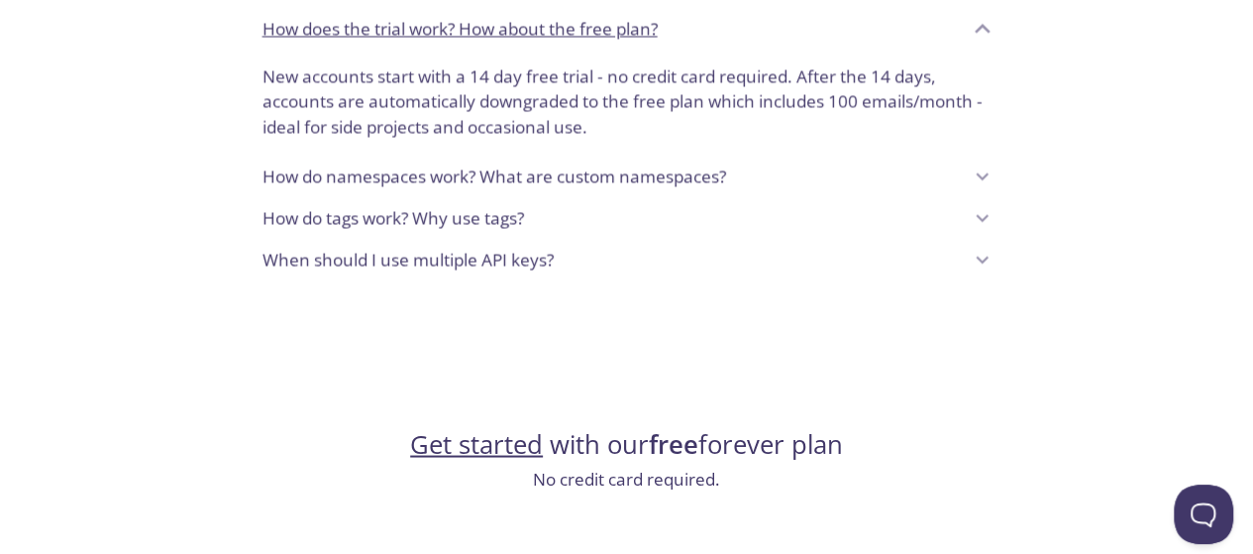
scroll to position [1874, 0]
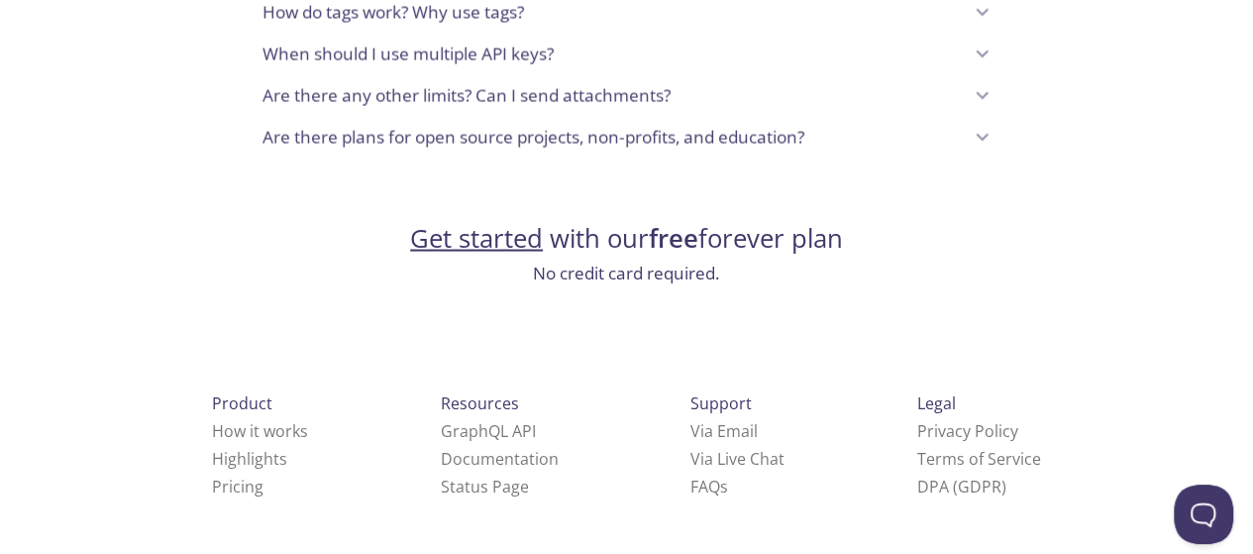
drag, startPoint x: 902, startPoint y: 414, endPoint x: 981, endPoint y: 436, distance: 82.2
click at [981, 436] on div "Product How it works Highlights Pricing Resources GraphQL API Documentation Sta…" at bounding box center [627, 517] width 1030 height 369
click at [690, 455] on link "Via Live Chat" at bounding box center [737, 458] width 94 height 22
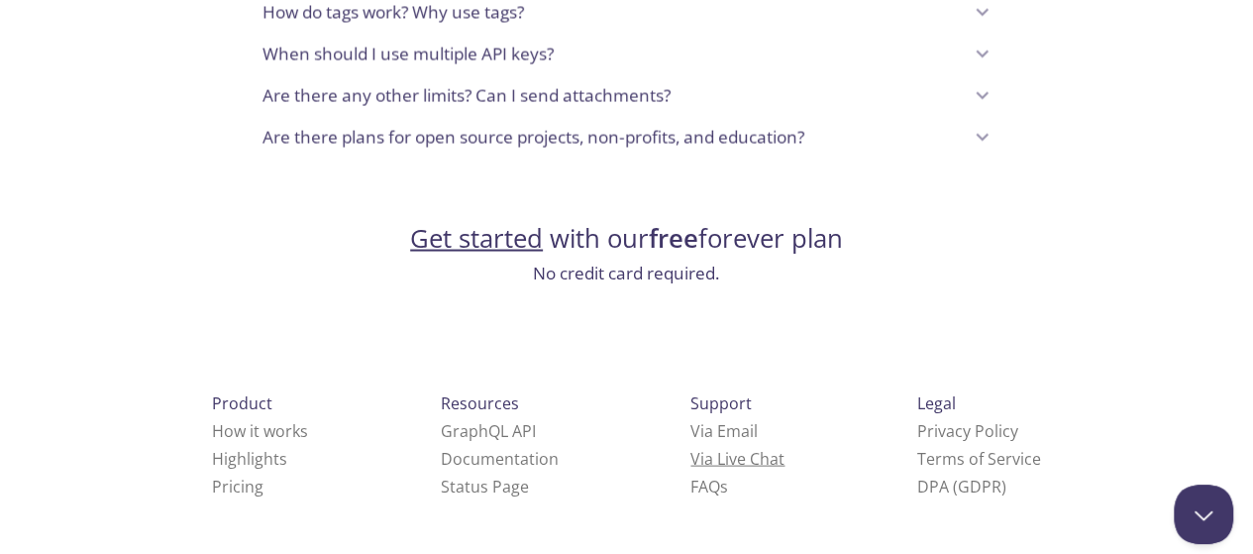
click at [690, 455] on link "Via Live Chat" at bounding box center [737, 458] width 94 height 22
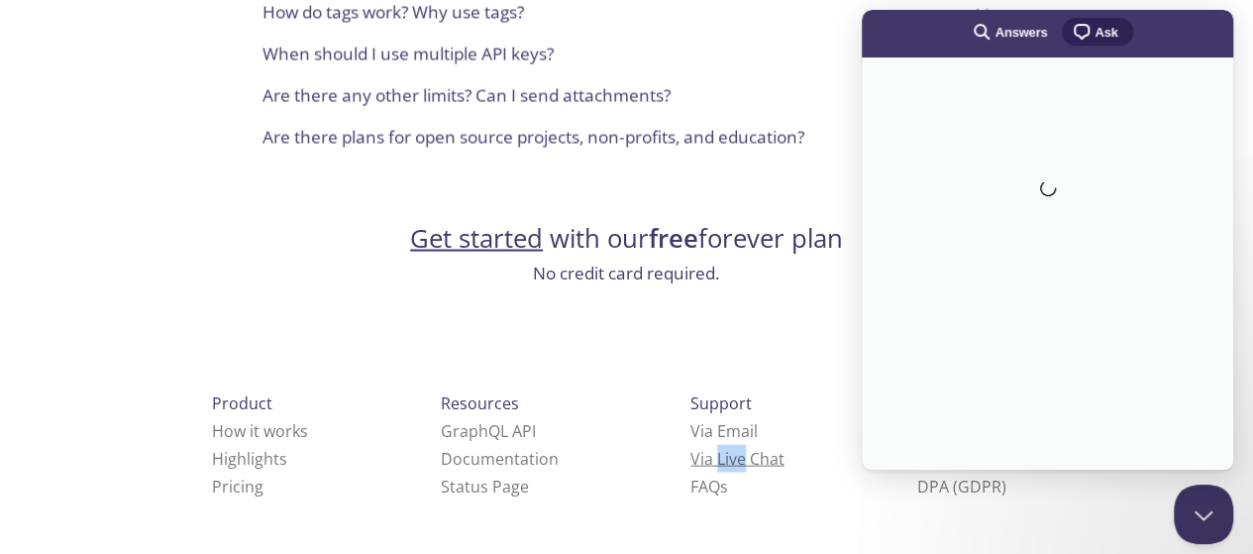
scroll to position [0, 0]
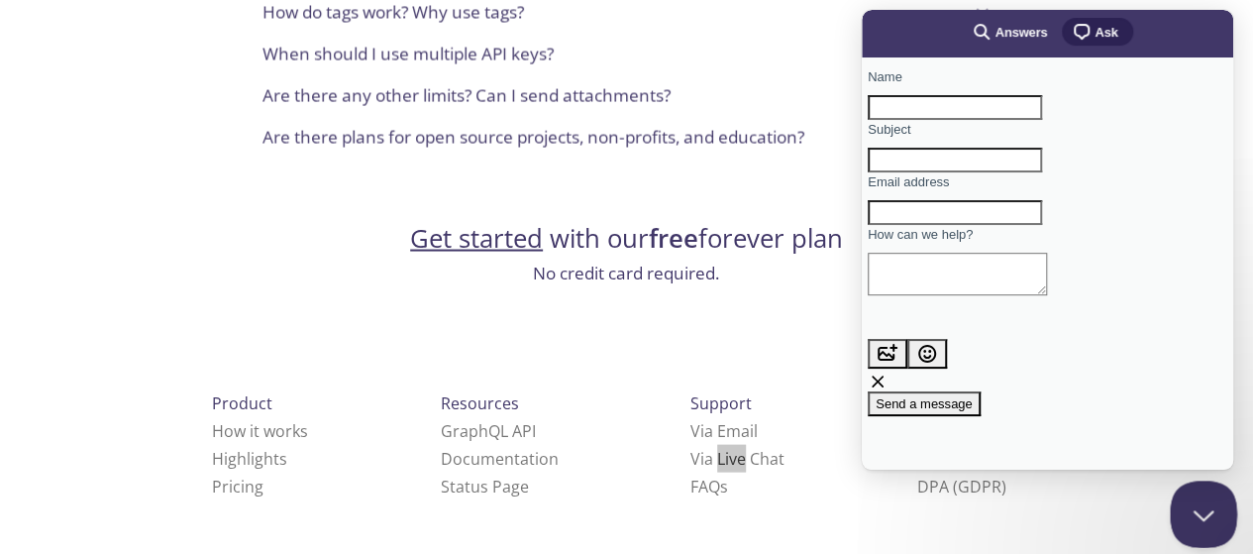
click at [1197, 509] on button "Close Beacon popover" at bounding box center [1199, 509] width 59 height 59
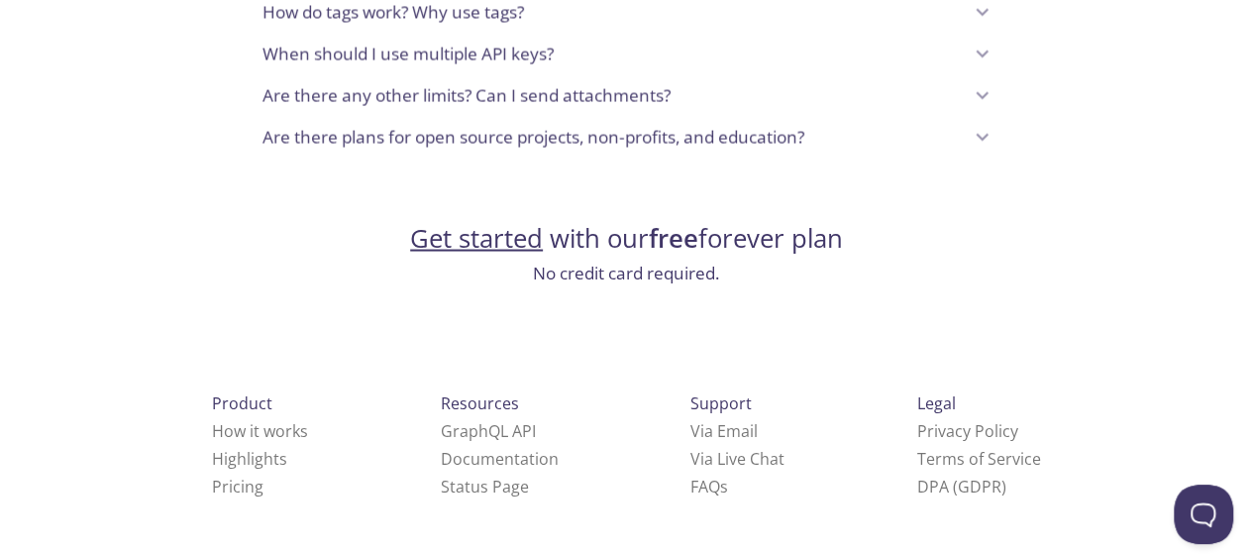
click at [885, 359] on div "Legal Privacy Policy Terms of Service DPA (GDPR)" at bounding box center [978, 444] width 187 height 174
click at [917, 439] on link "Privacy Policy" at bounding box center [967, 430] width 101 height 22
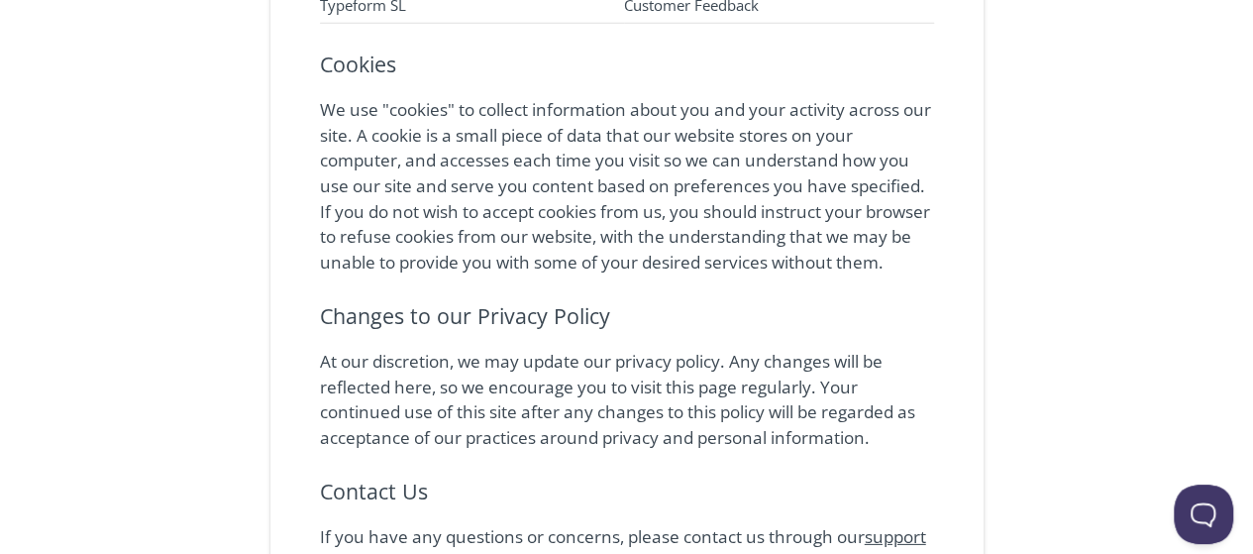
scroll to position [2829, 0]
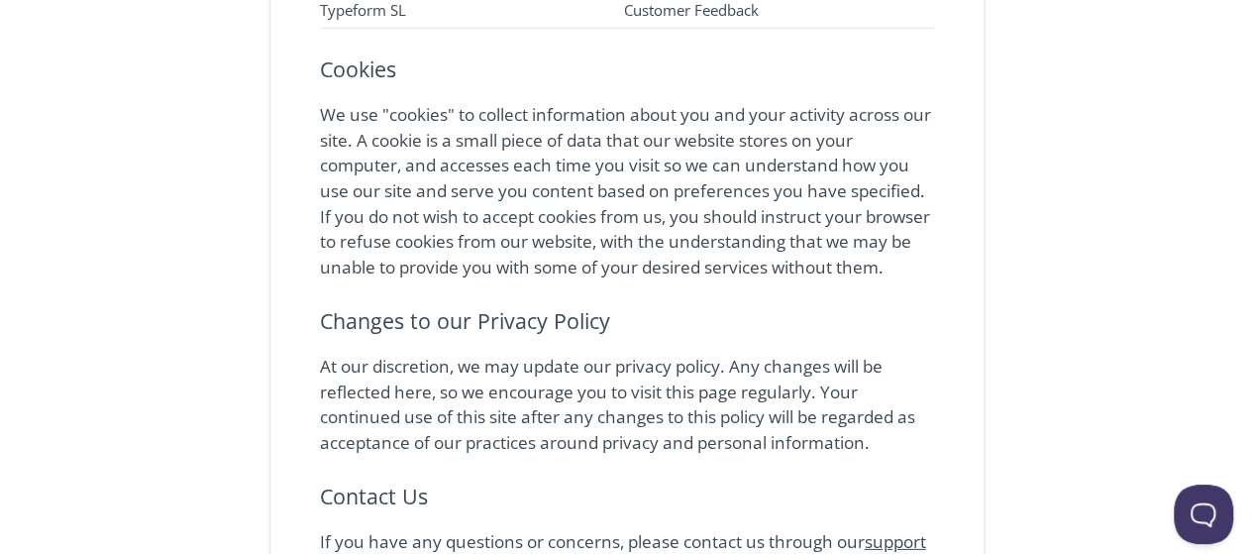
click at [347, 479] on h6 "Contact Us" at bounding box center [627, 496] width 614 height 34
copy h6 "Contact"
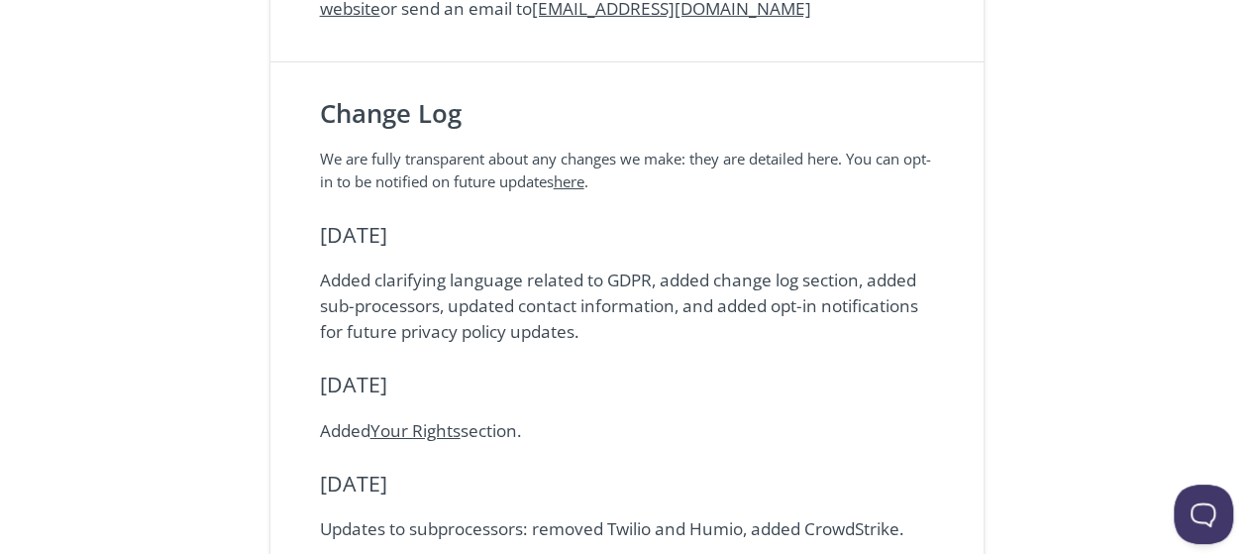
scroll to position [3066, 0]
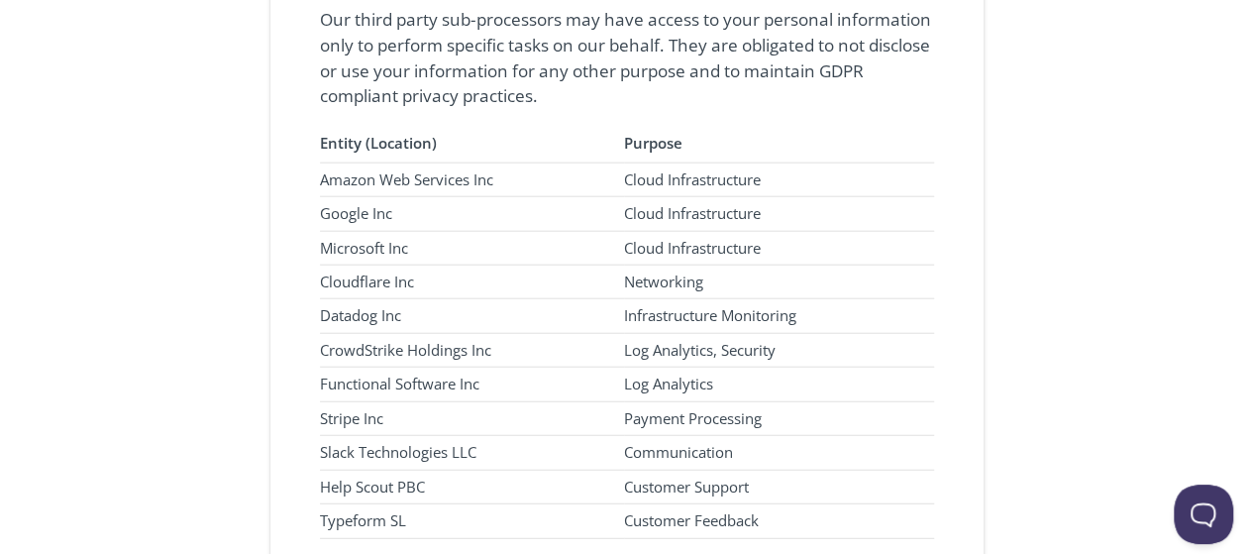
scroll to position [2353, 0]
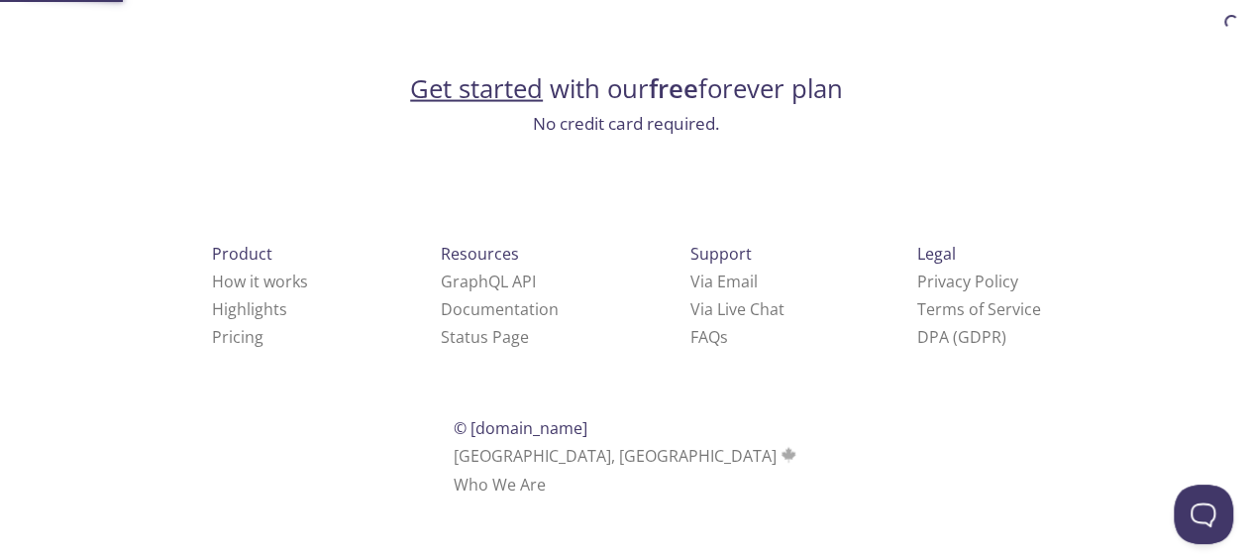
scroll to position [1874, 0]
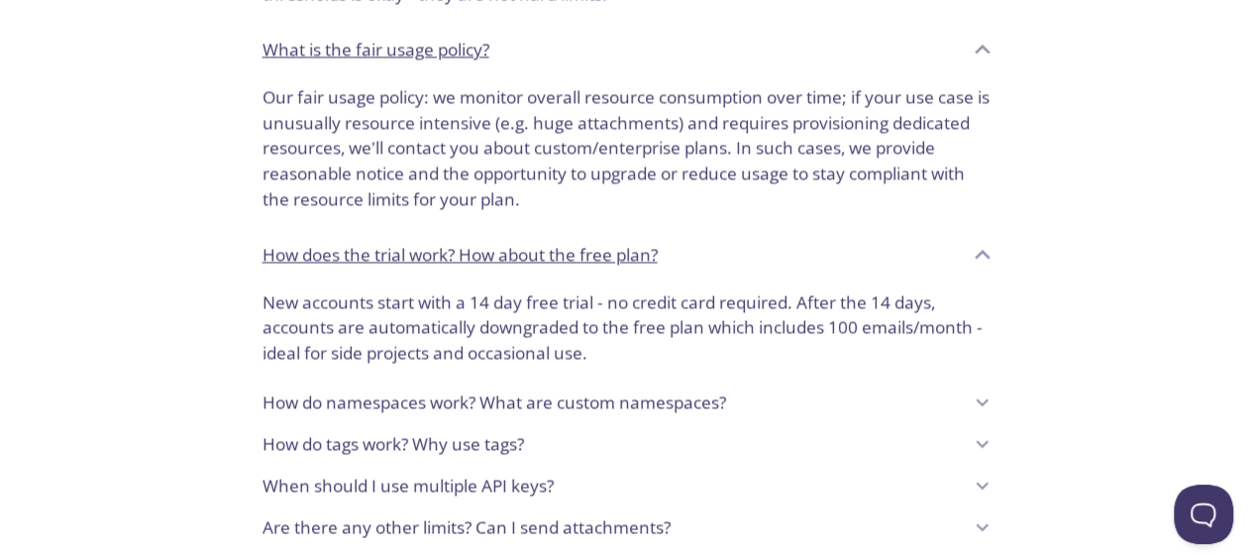
scroll to position [1438, 0]
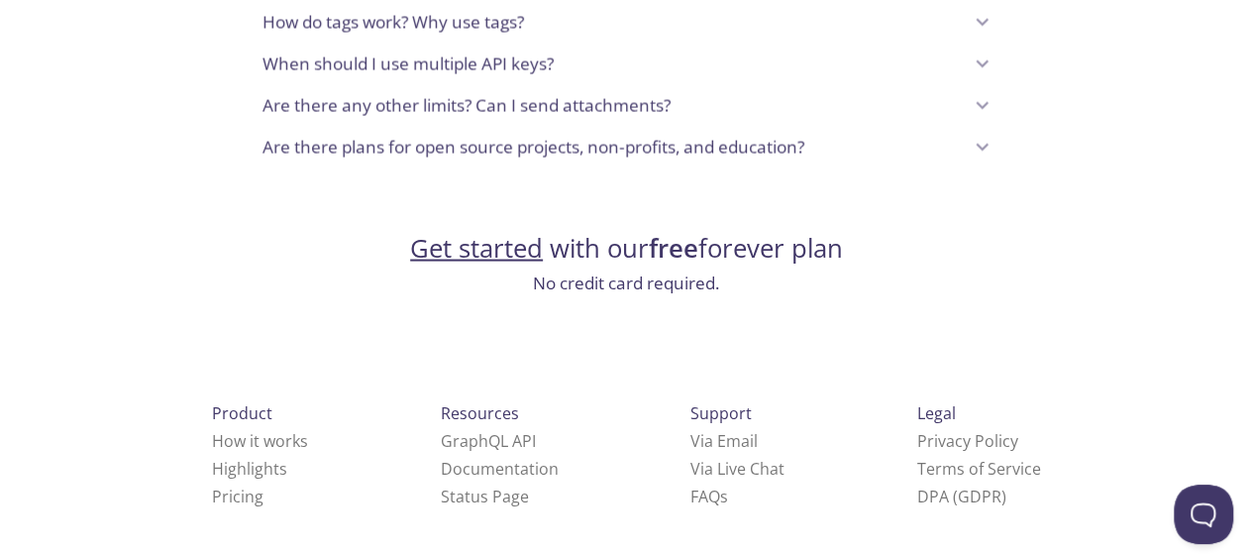
scroll to position [1874, 0]
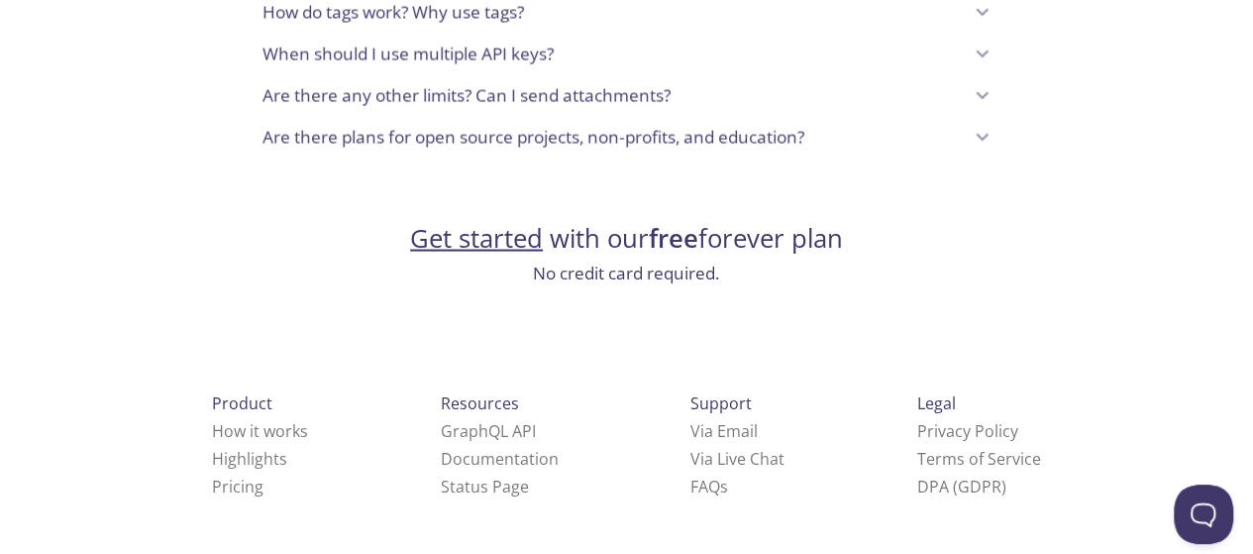
click at [639, 135] on p "Are there plans for open source projects, non-profits, and education?" at bounding box center [533, 137] width 542 height 26
